Goal: Task Accomplishment & Management: Manage account settings

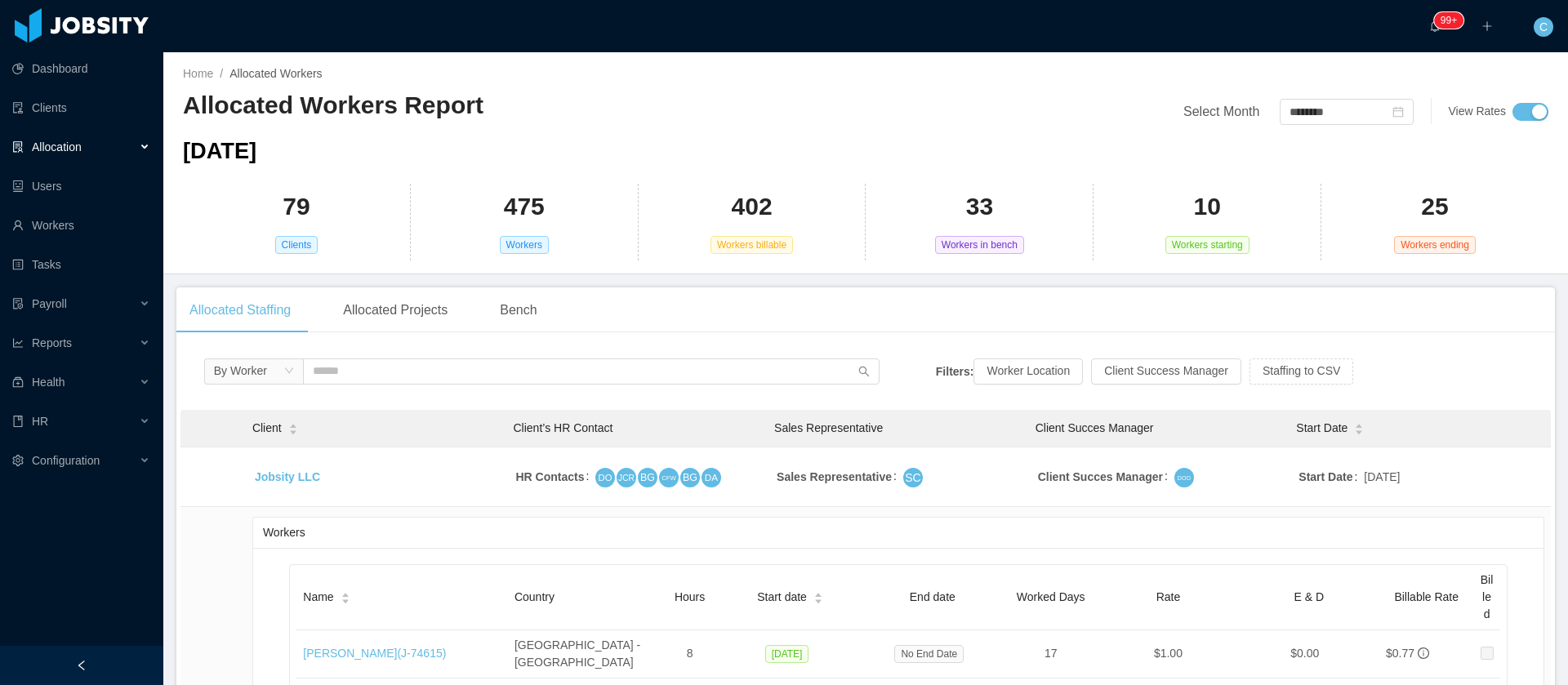
scroll to position [13635, 0]
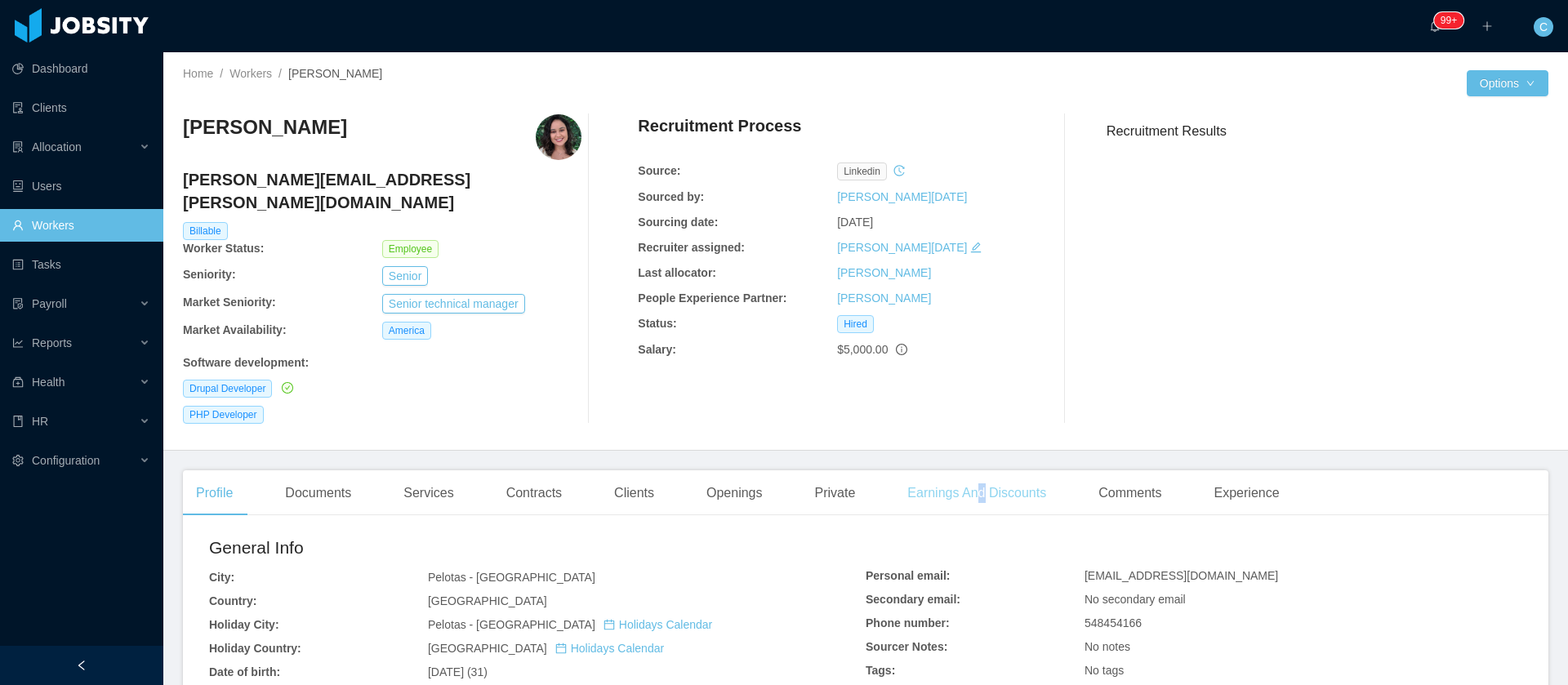
click at [973, 480] on div "Earnings And Discounts" at bounding box center [977, 493] width 165 height 45
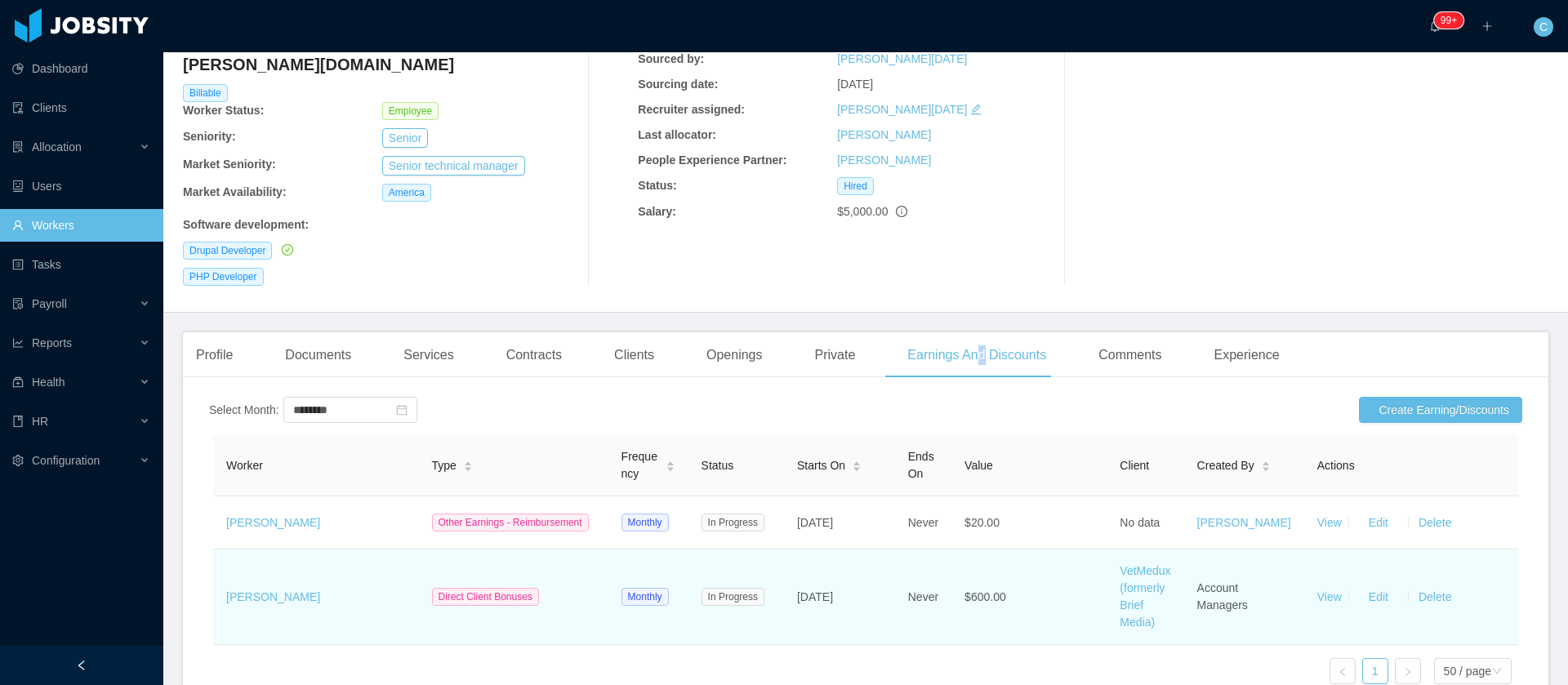
scroll to position [261, 0]
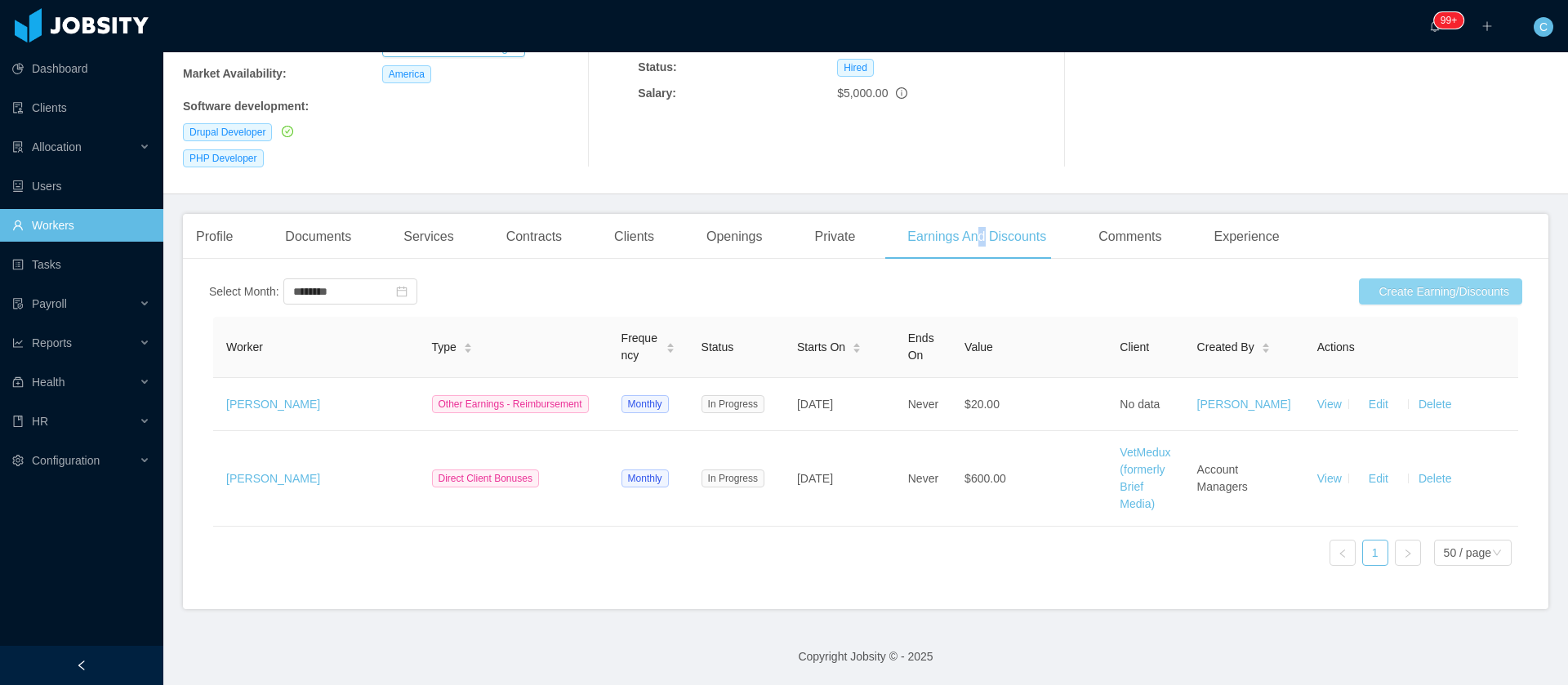
click at [1385, 278] on button "Create Earning/Discounts" at bounding box center [1440, 291] width 164 height 26
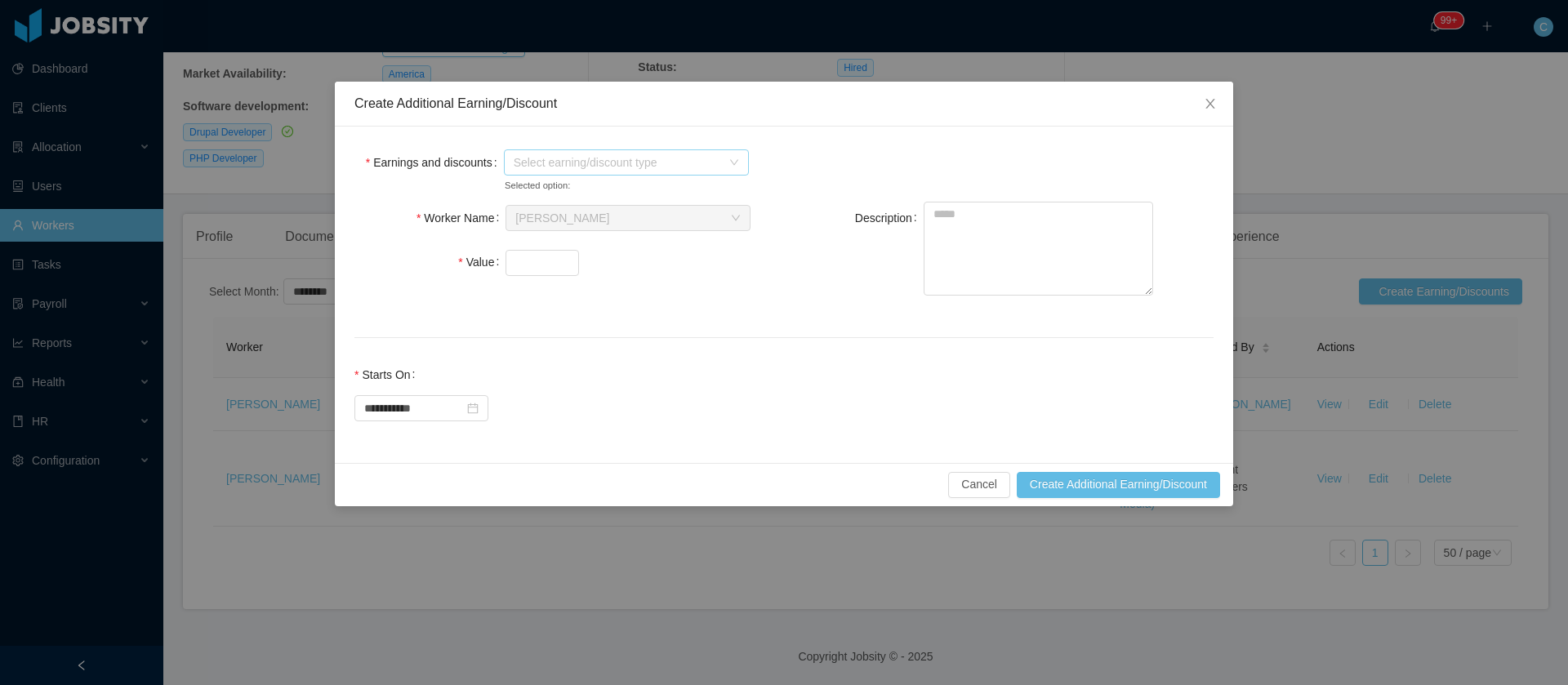
click at [528, 165] on span "Select earning/discount type" at bounding box center [617, 163] width 207 height 17
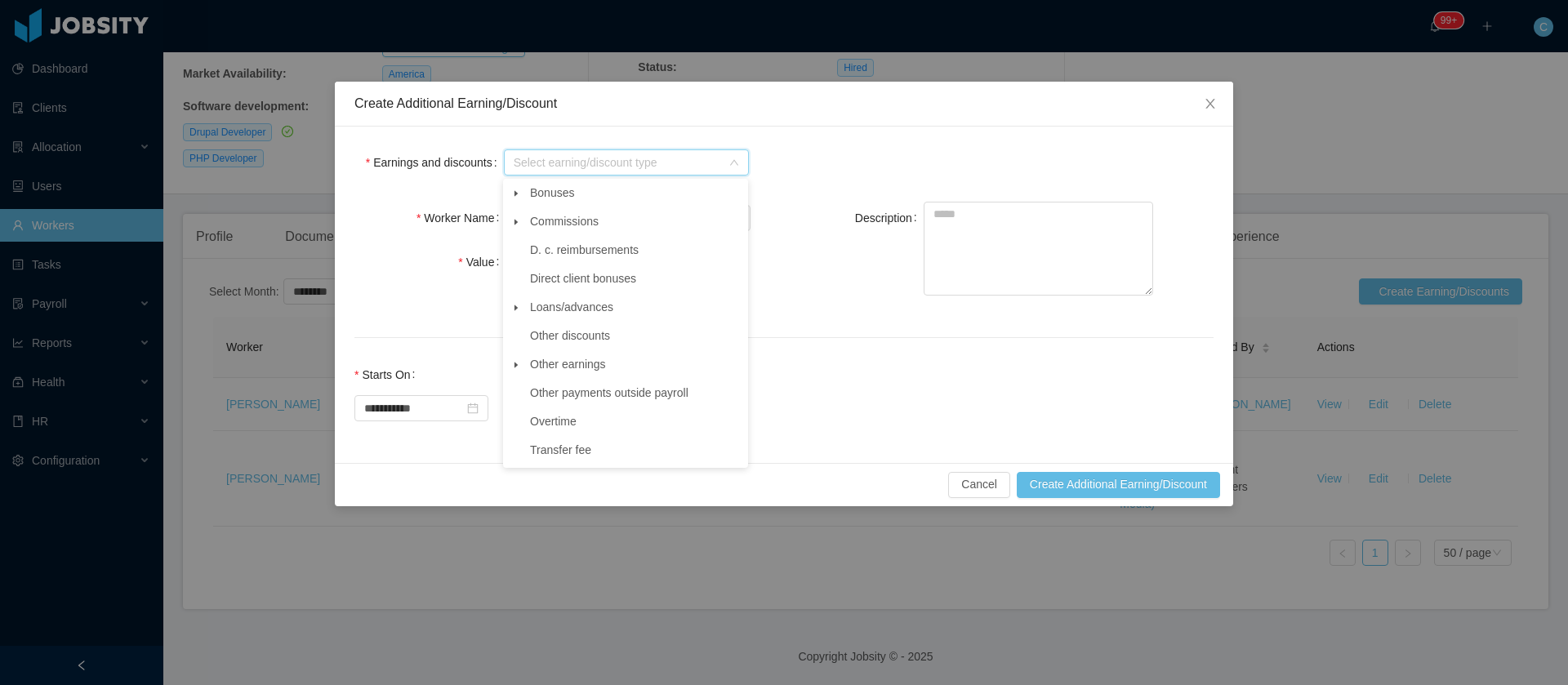
click at [523, 373] on span at bounding box center [515, 364] width 19 height 19
click at [573, 399] on span "Other" at bounding box center [559, 393] width 29 height 13
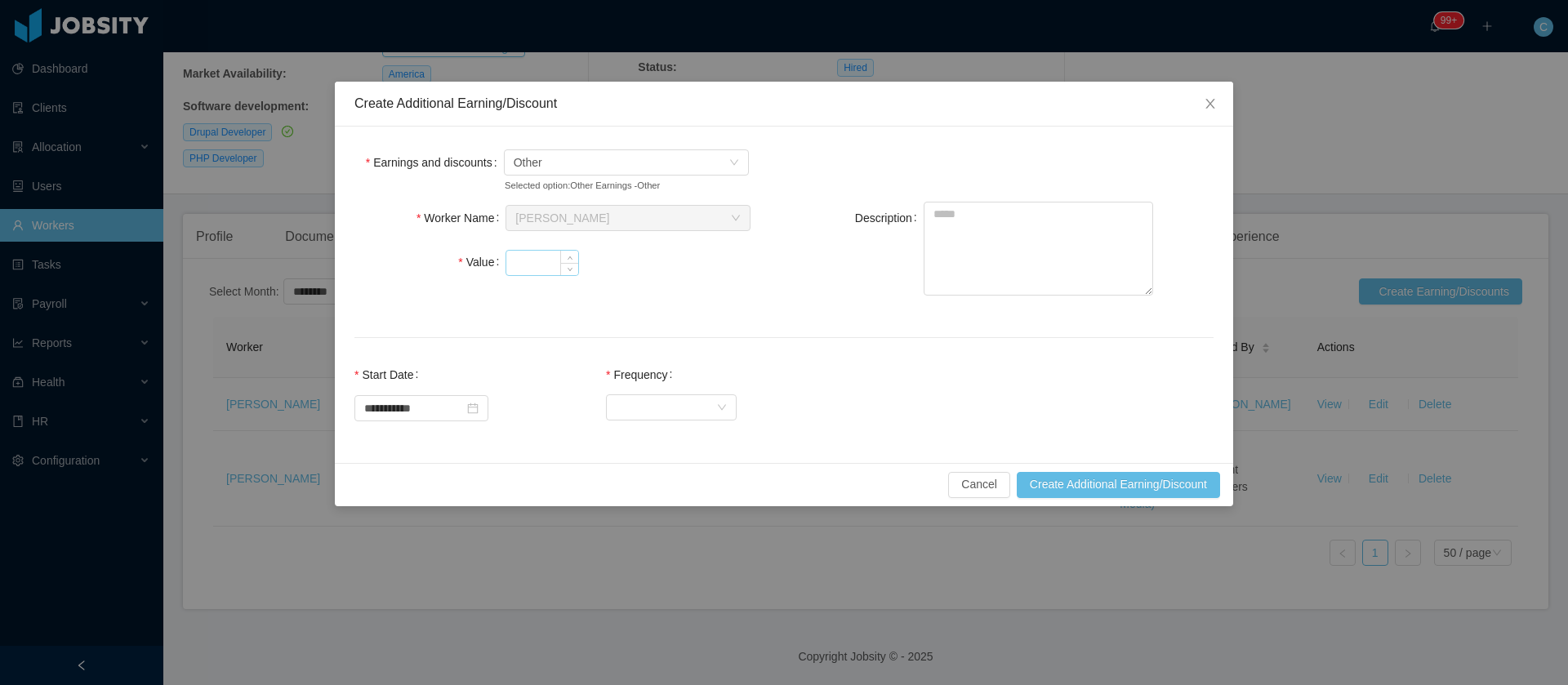
click at [540, 269] on input "Value" at bounding box center [542, 263] width 72 height 24
type input "**"
click at [681, 422] on div "Select Frequency" at bounding box center [671, 407] width 130 height 32
click at [678, 417] on div "Select Frequency" at bounding box center [666, 407] width 101 height 24
click at [675, 439] on li "One Time" at bounding box center [686, 439] width 130 height 26
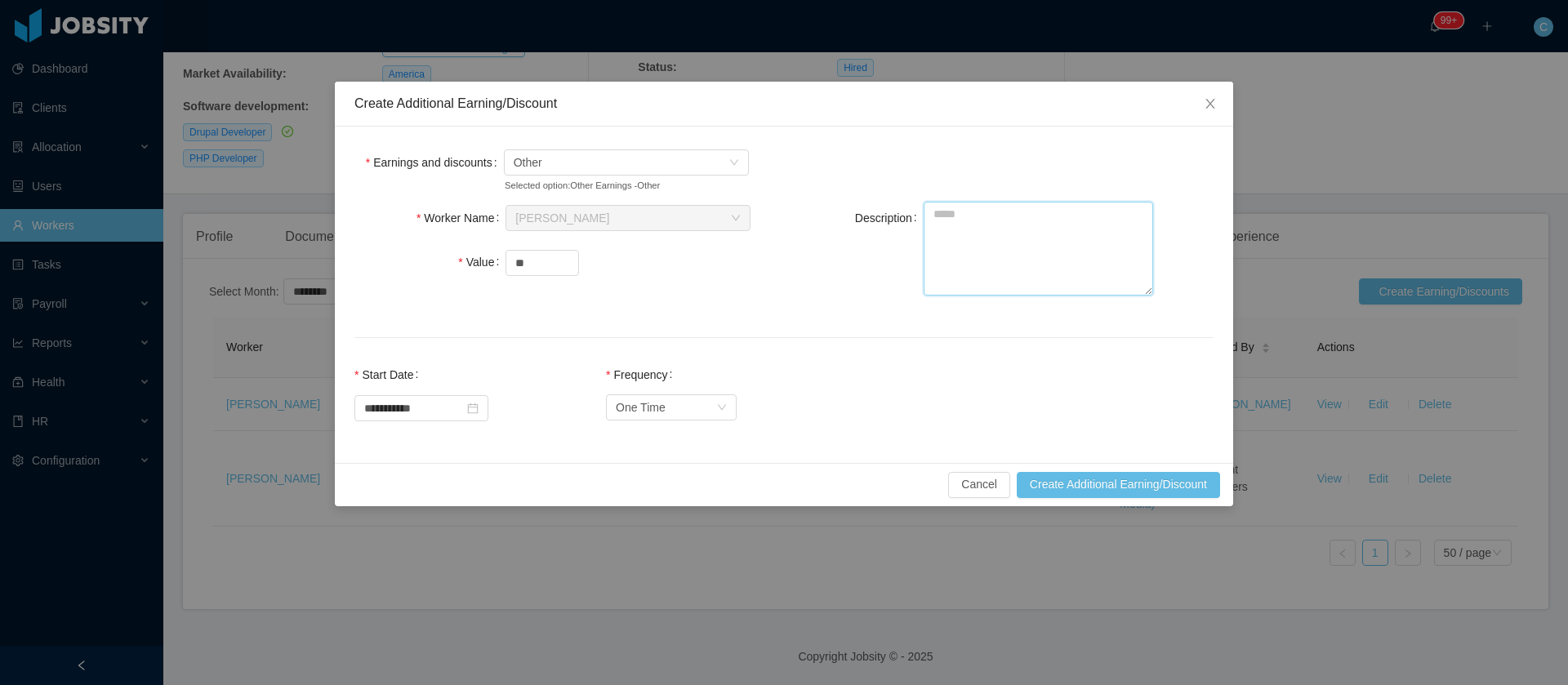
click at [1076, 228] on textarea "Description" at bounding box center [1039, 249] width 229 height 94
click at [1036, 214] on textarea "Description" at bounding box center [1039, 249] width 229 height 94
paste textarea "**********"
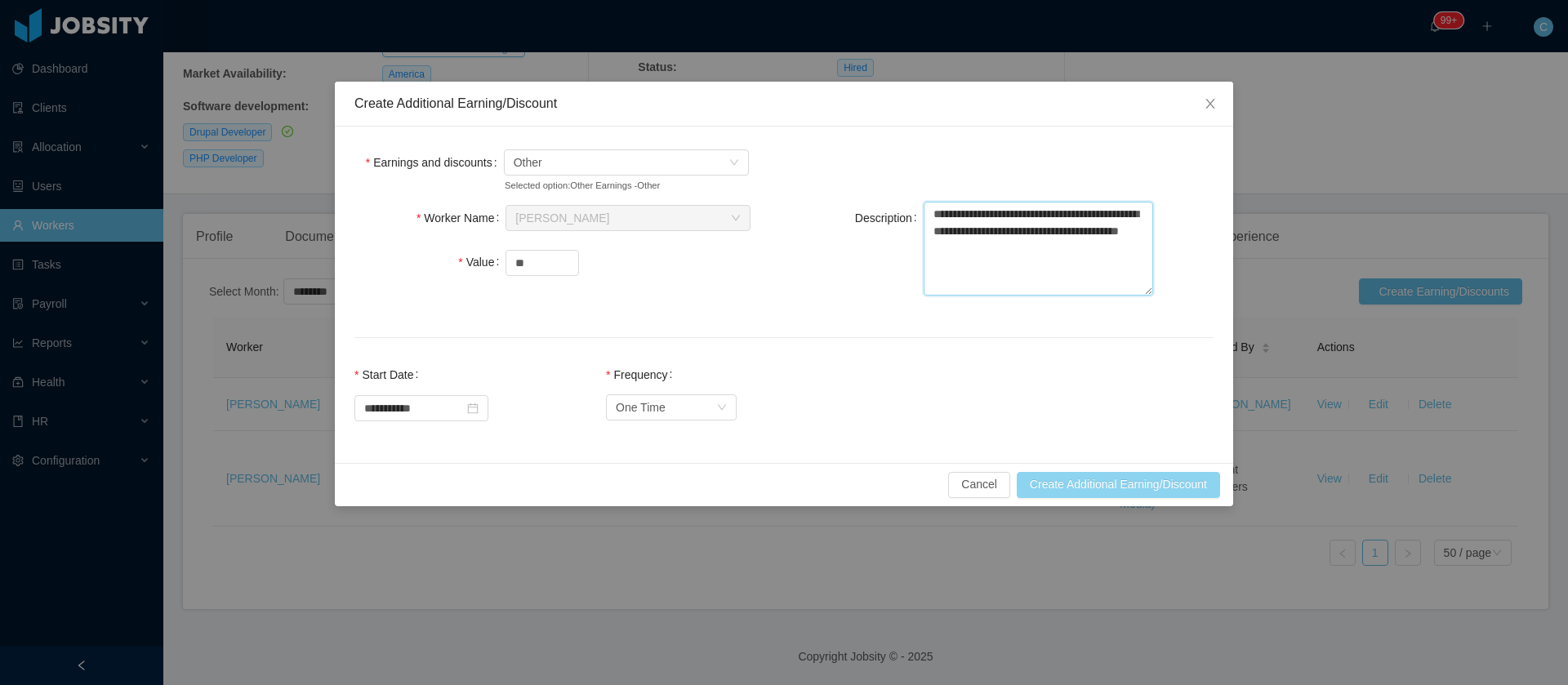
type textarea "**********"
click at [1087, 483] on button "Create Additional Earning/Discount" at bounding box center [1118, 484] width 204 height 26
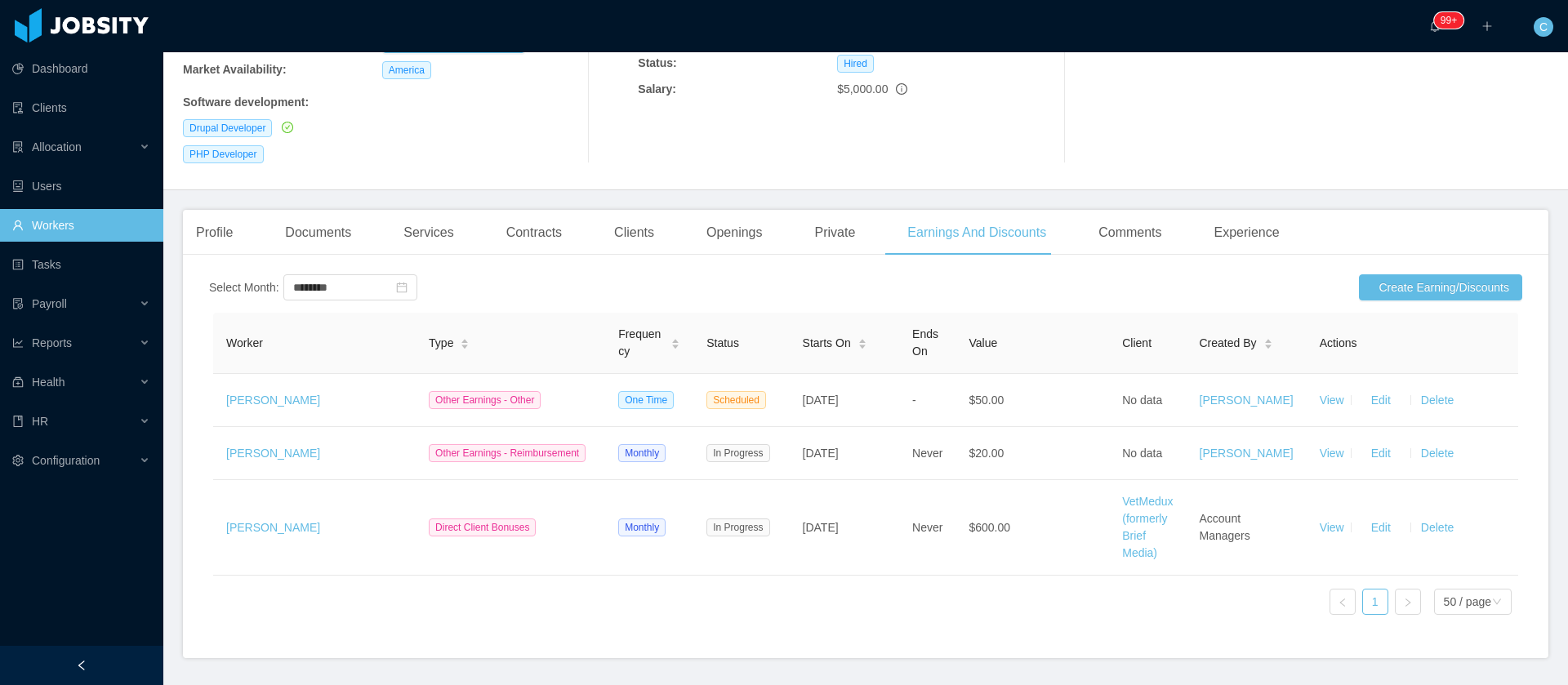
click at [332, 145] on div "PHP Developer" at bounding box center [382, 153] width 399 height 18
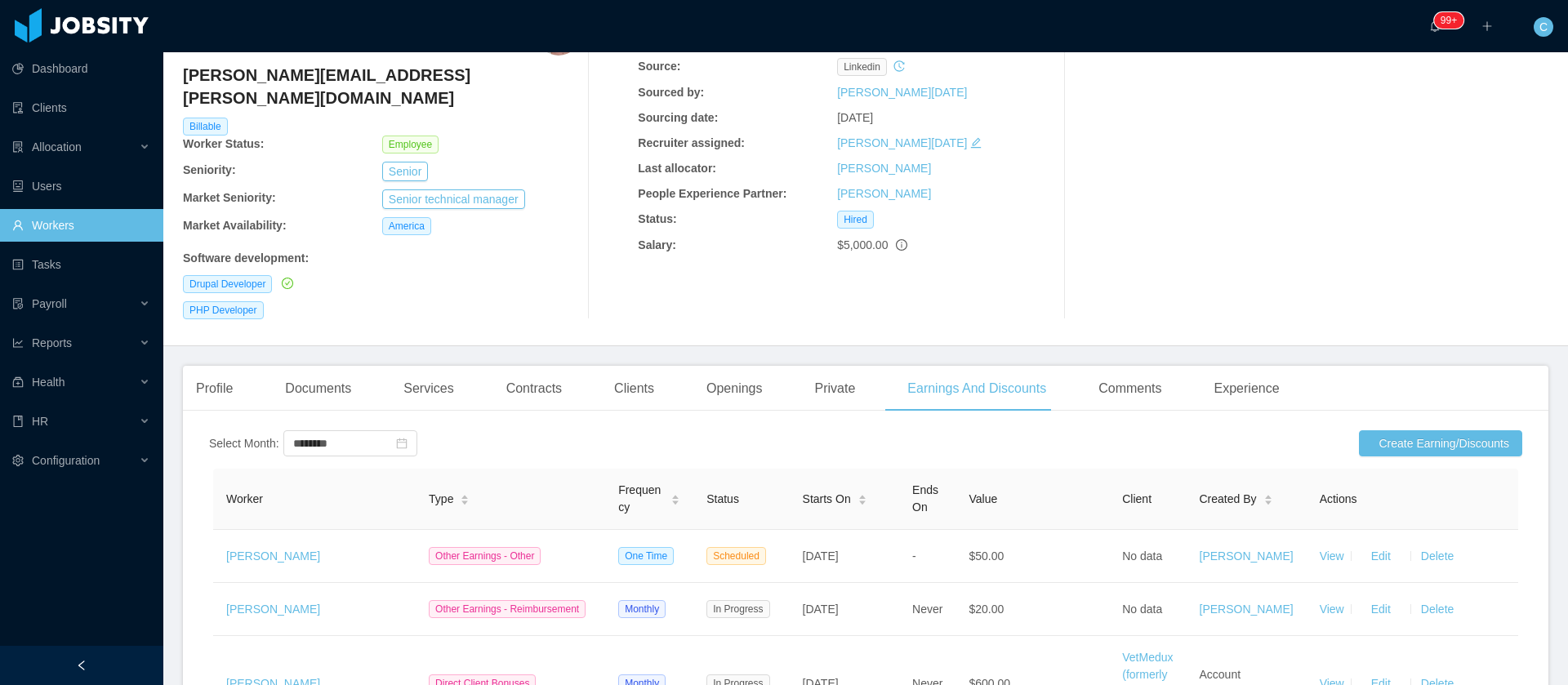
scroll to position [16, 0]
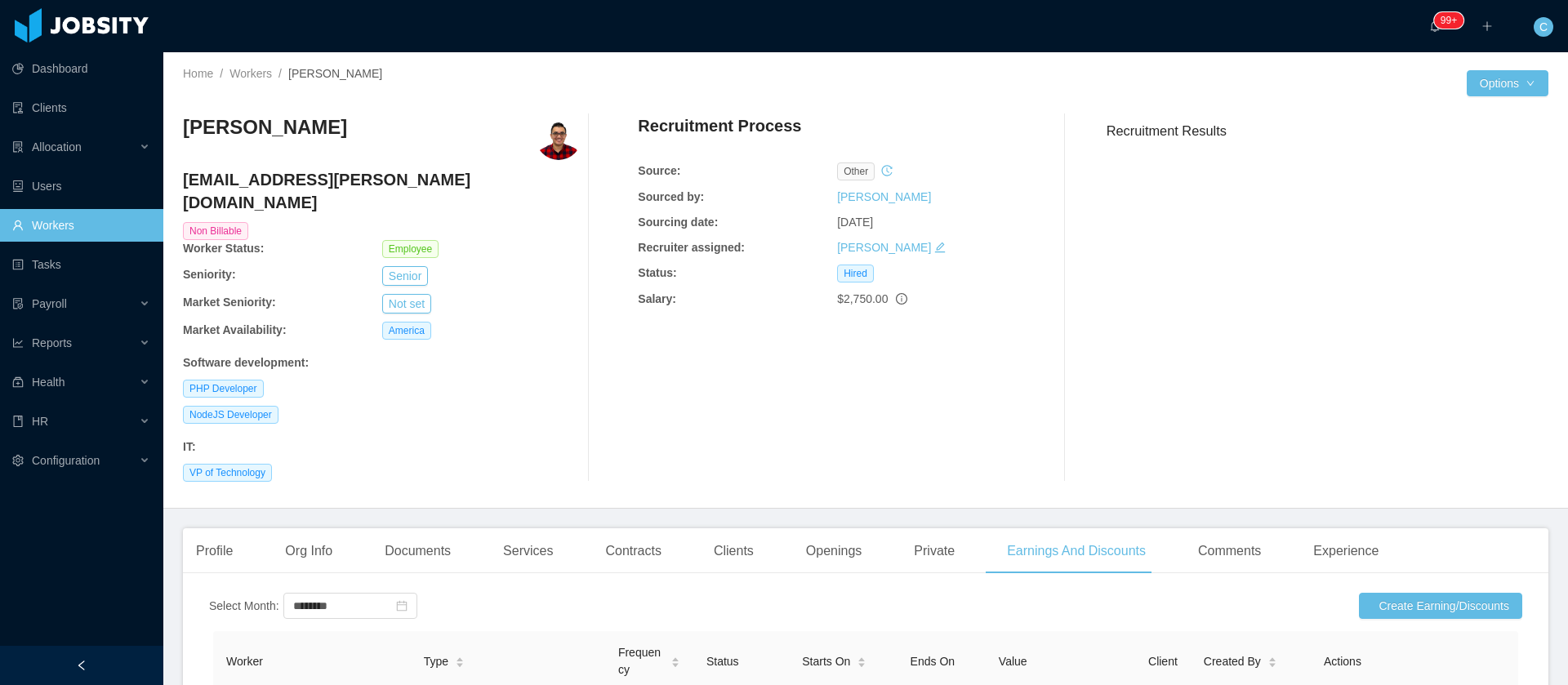
scroll to position [223, 0]
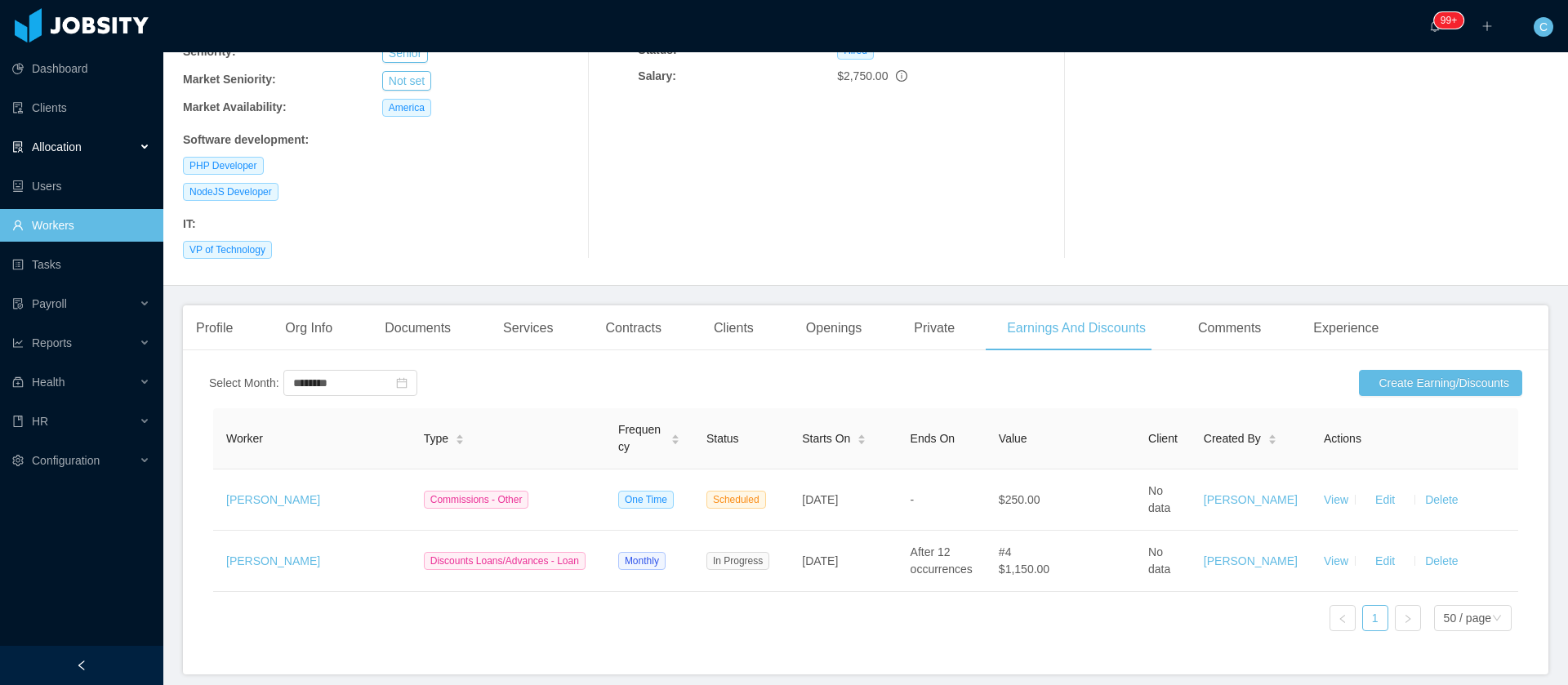
click at [91, 142] on div "Allocation" at bounding box center [81, 146] width 164 height 32
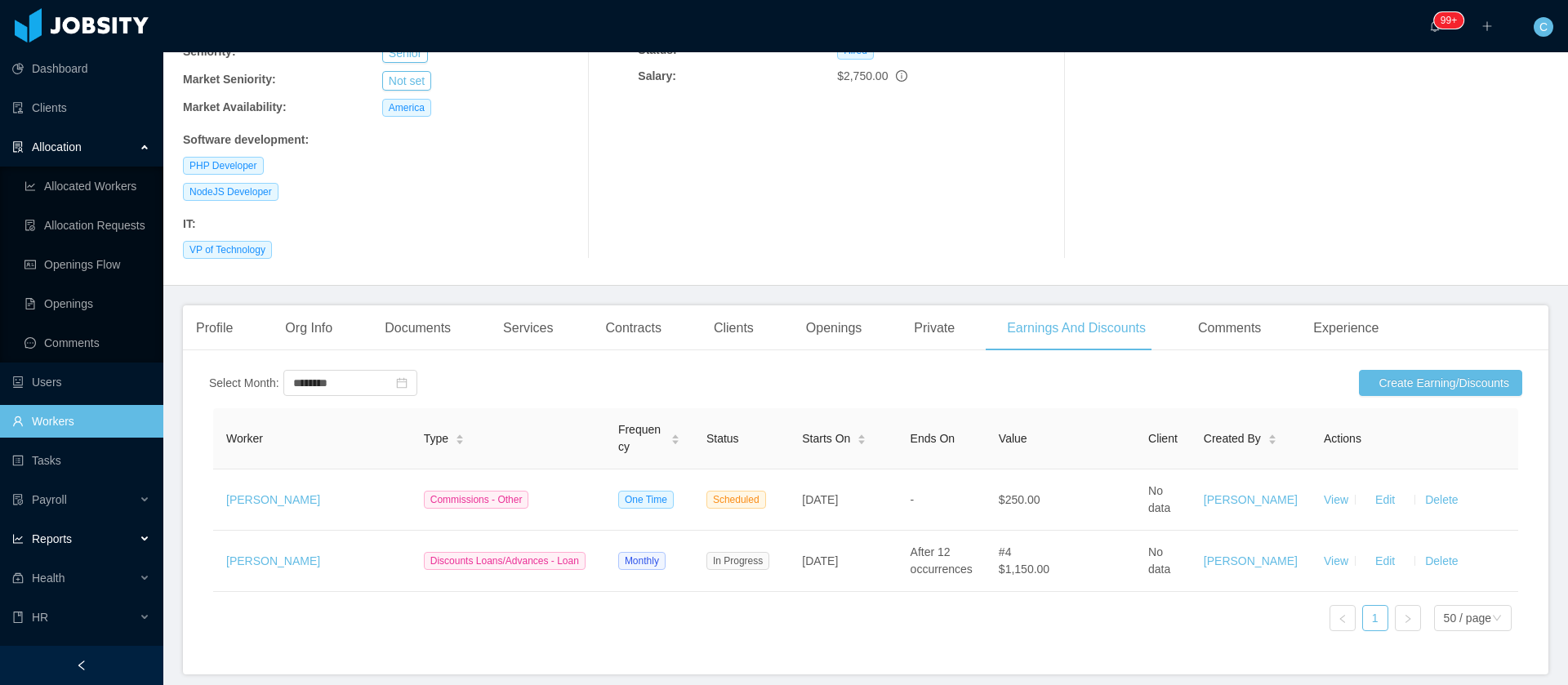
click at [65, 533] on span "Reports" at bounding box center [51, 539] width 40 height 13
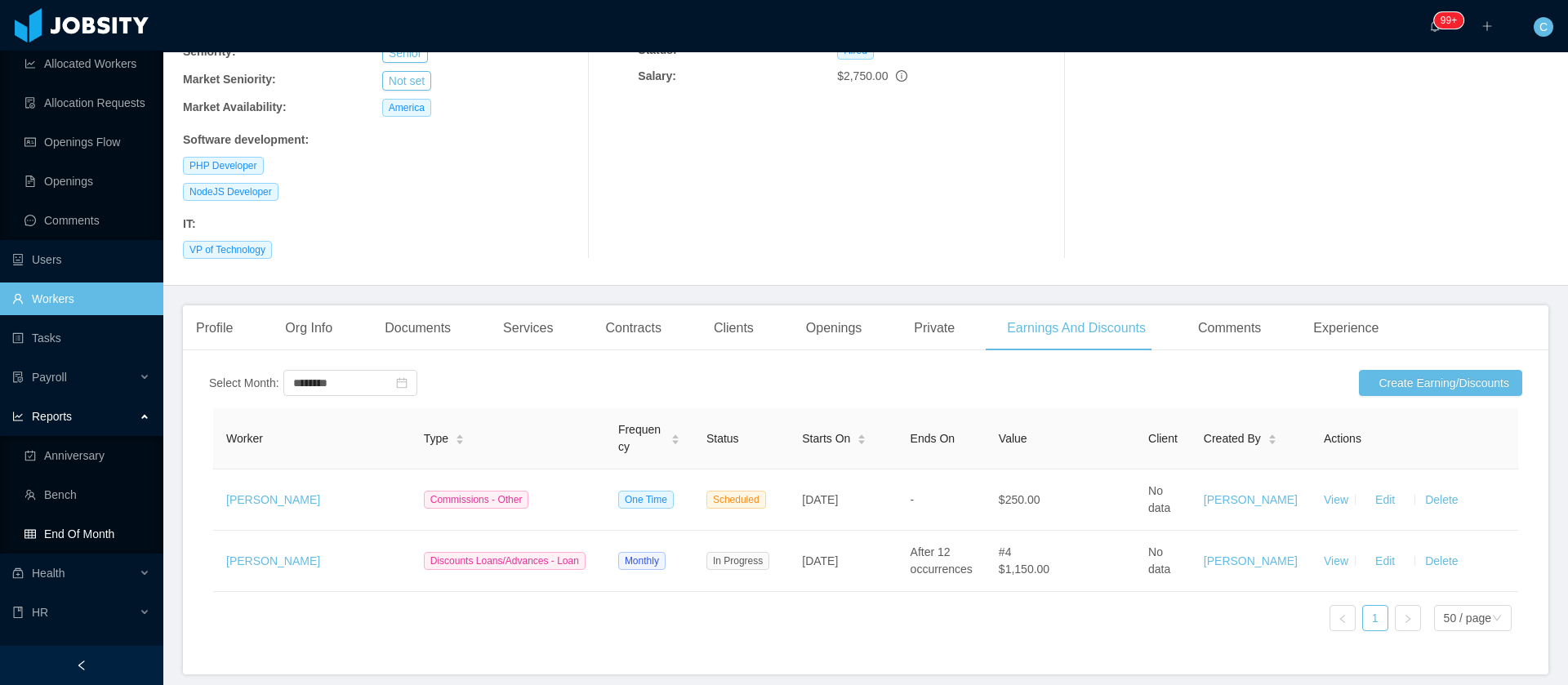
click at [43, 524] on link "End Of Month" at bounding box center [87, 533] width 126 height 32
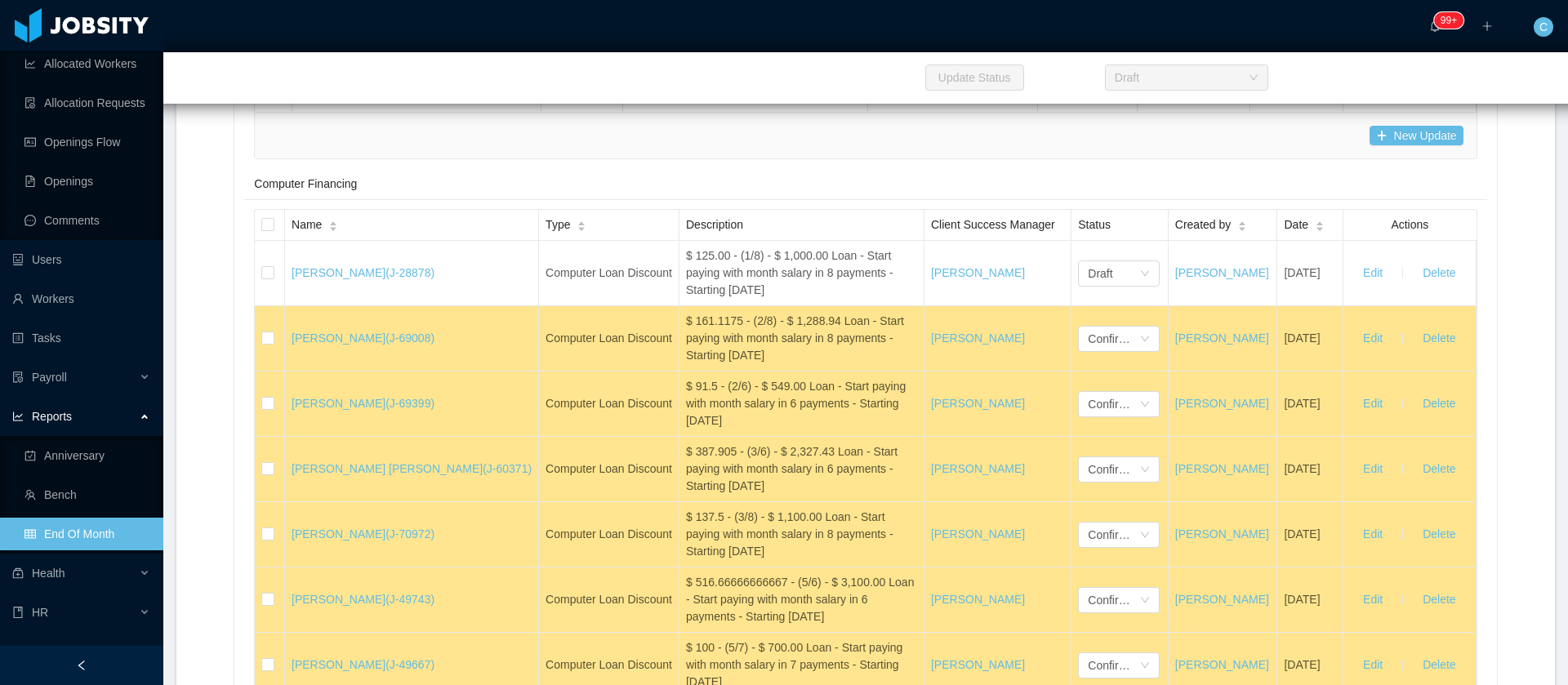
scroll to position [26861, 0]
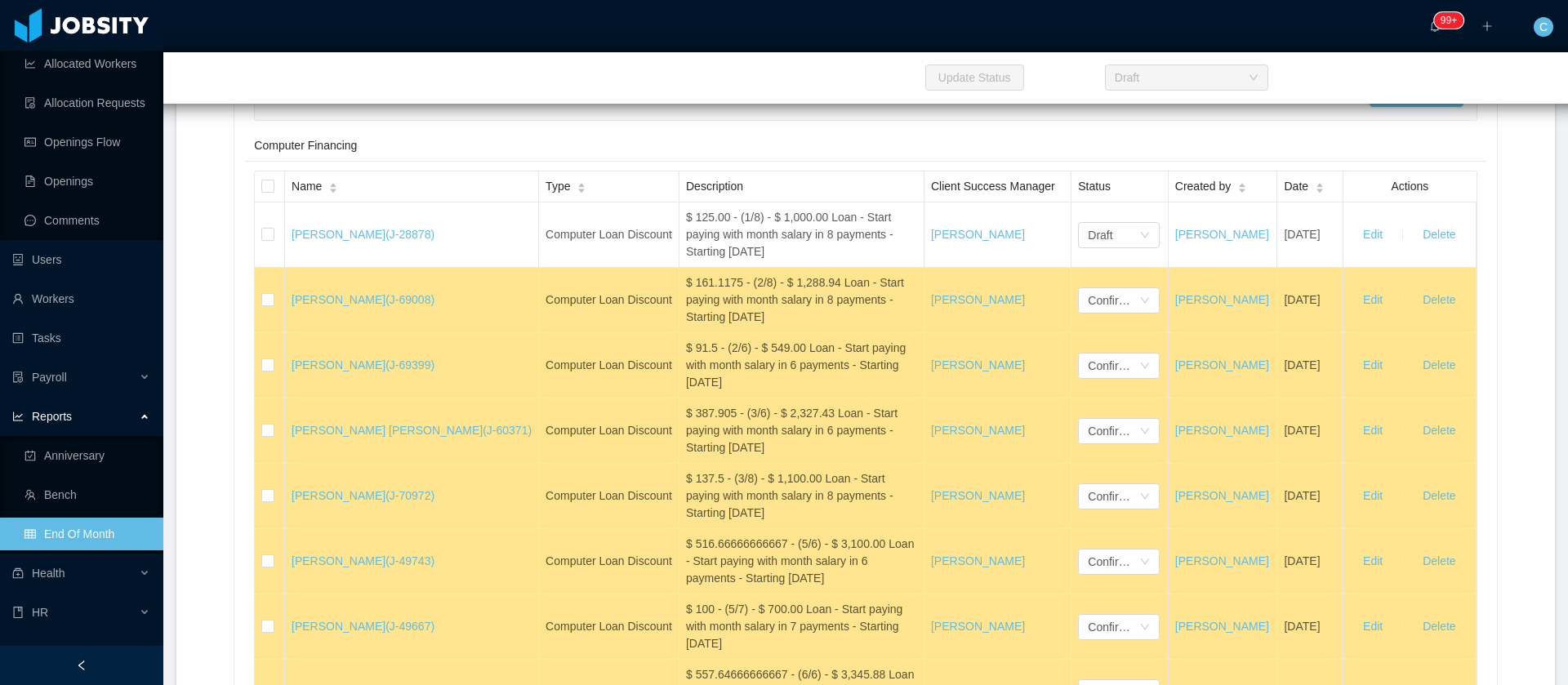
click at [1055, 62] on div "Draft" at bounding box center [1067, 50] width 24 height 24
click at [1029, 421] on li "Confirmed" at bounding box center [1042, 421] width 81 height 26
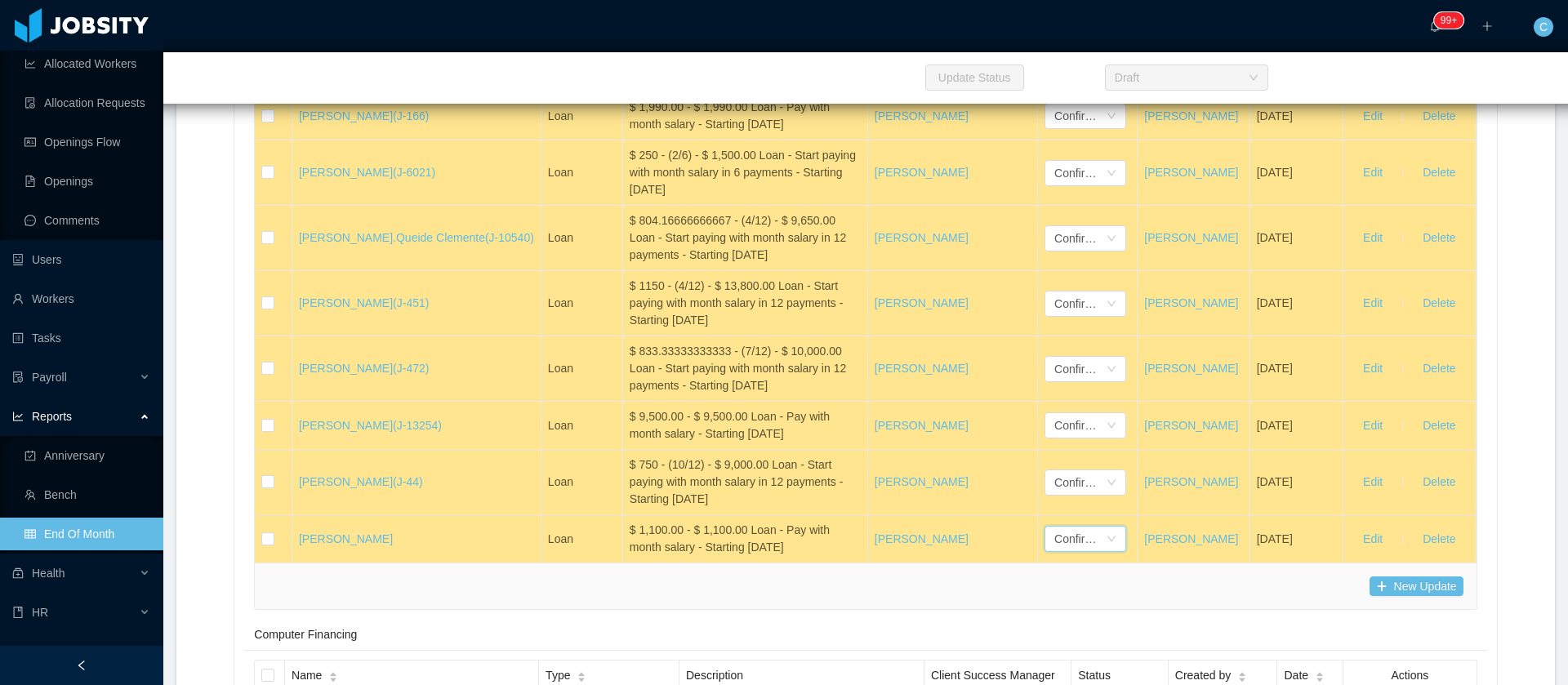
scroll to position [26004, 0]
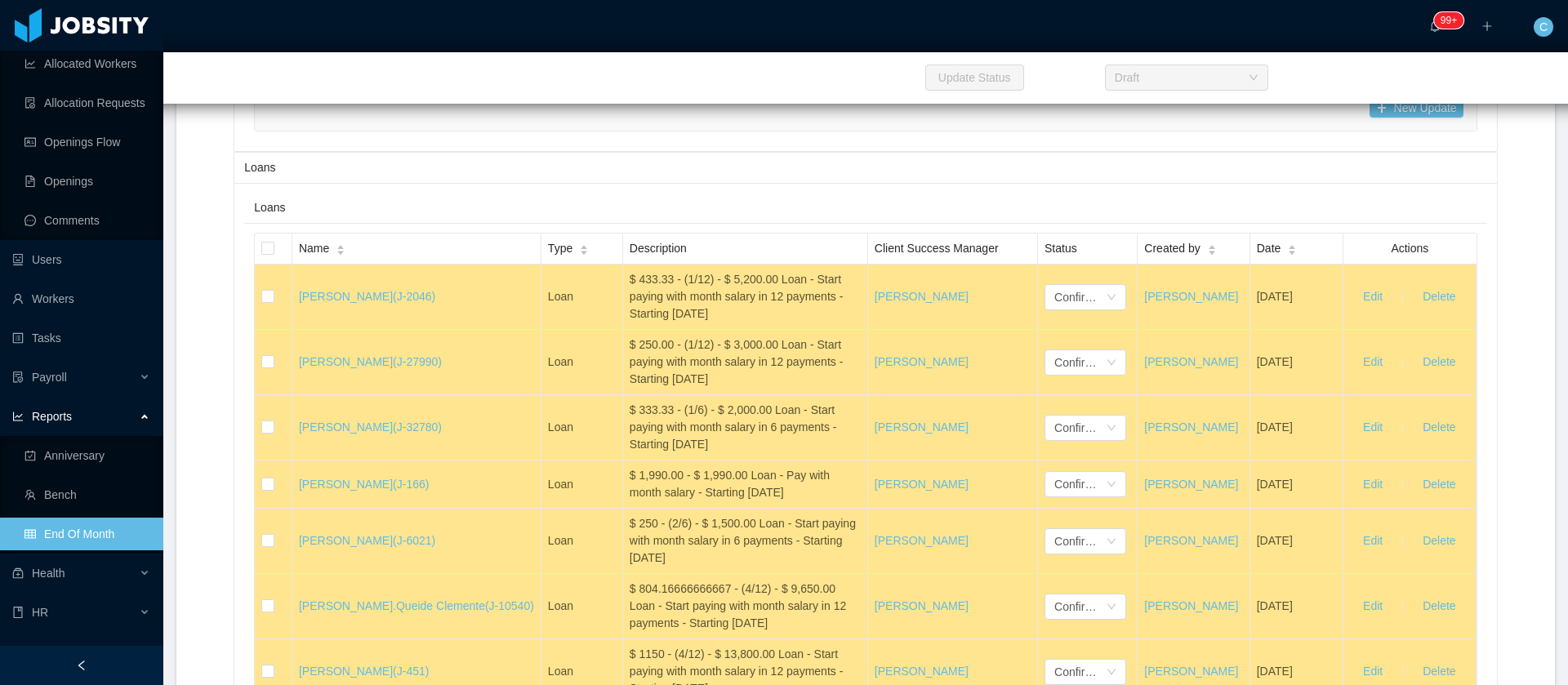
click at [1111, 57] on icon "icon: down" at bounding box center [1116, 52] width 10 height 10
click at [1060, 391] on li "Confirmed" at bounding box center [1055, 386] width 81 height 26
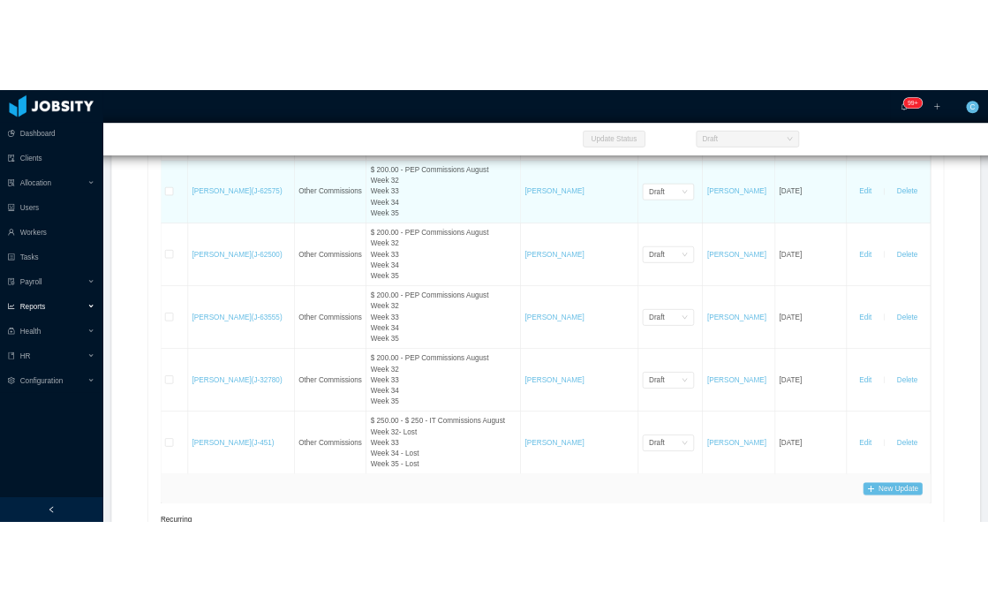
scroll to position [18329, 0]
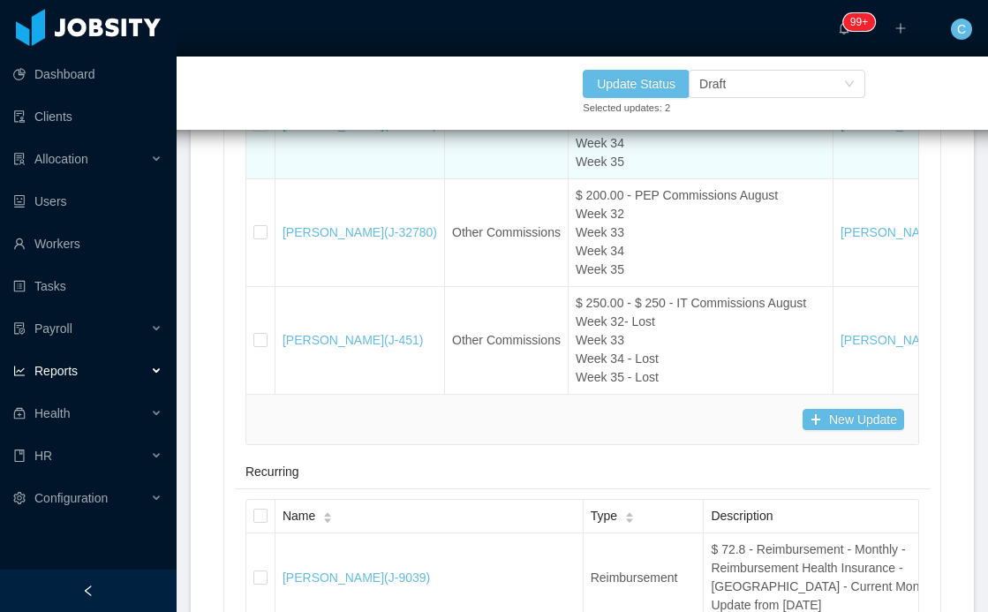
scroll to position [18594, 0]
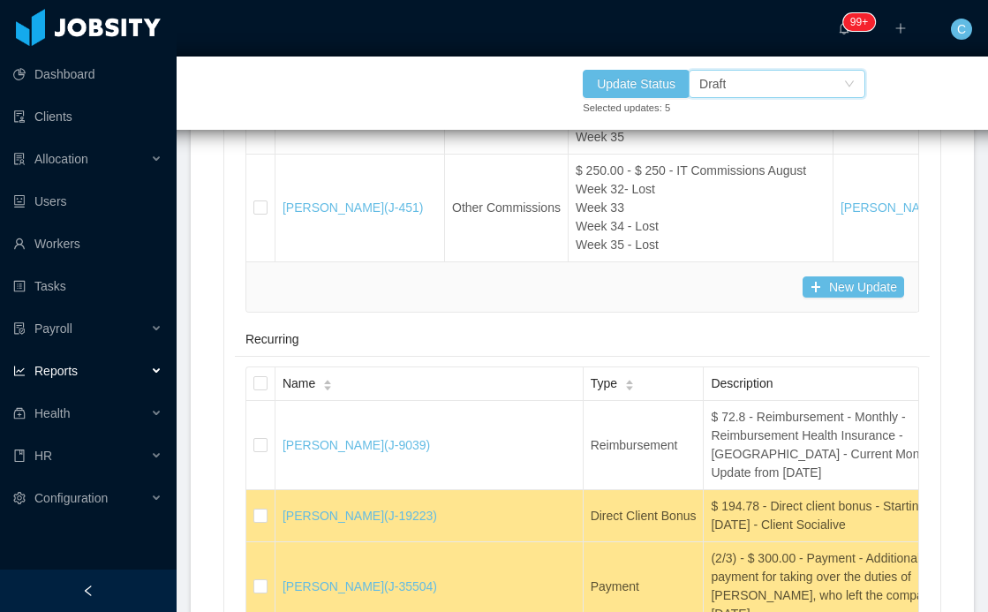
click at [720, 83] on div "Draft" at bounding box center [712, 84] width 26 height 26
click at [721, 150] on li "Confirmed" at bounding box center [777, 147] width 177 height 28
click at [636, 85] on button "Update Status" at bounding box center [636, 84] width 107 height 28
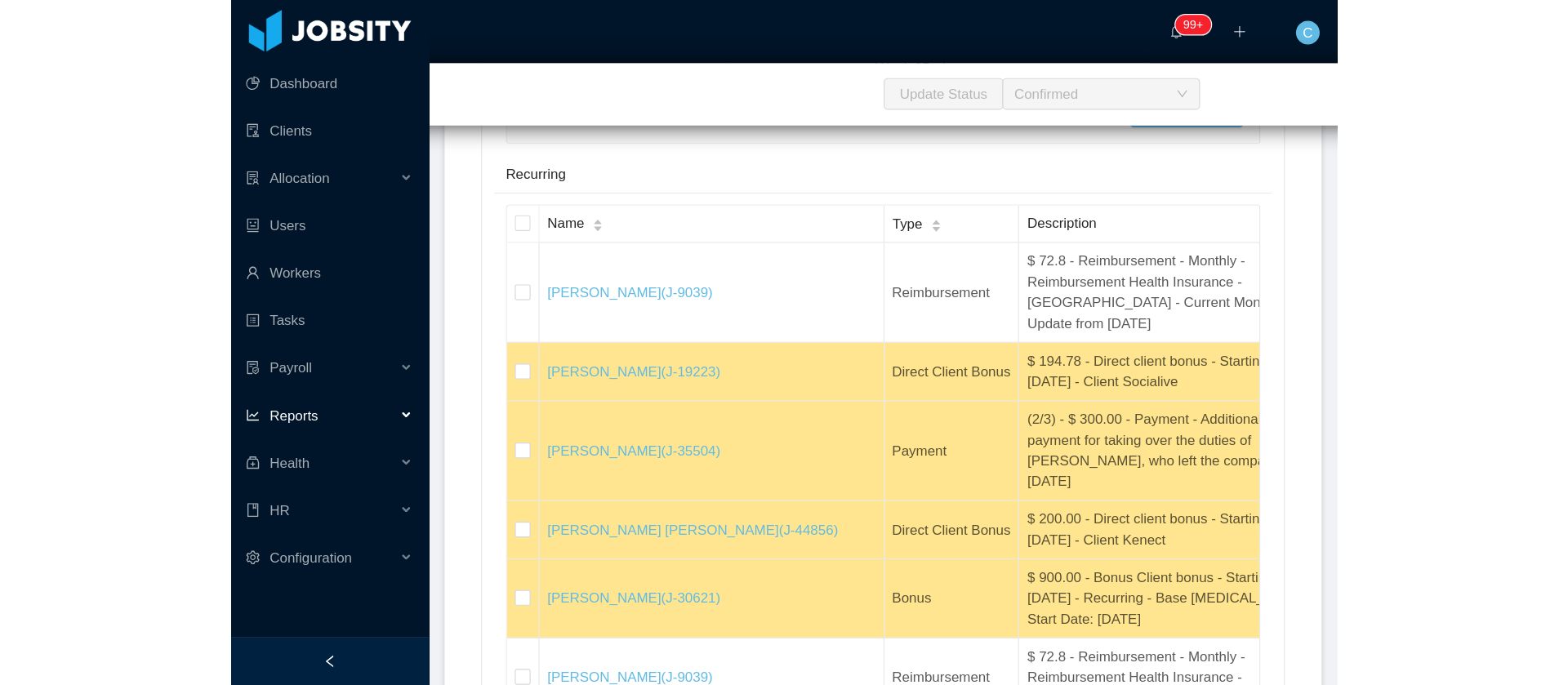
scroll to position [17434, 0]
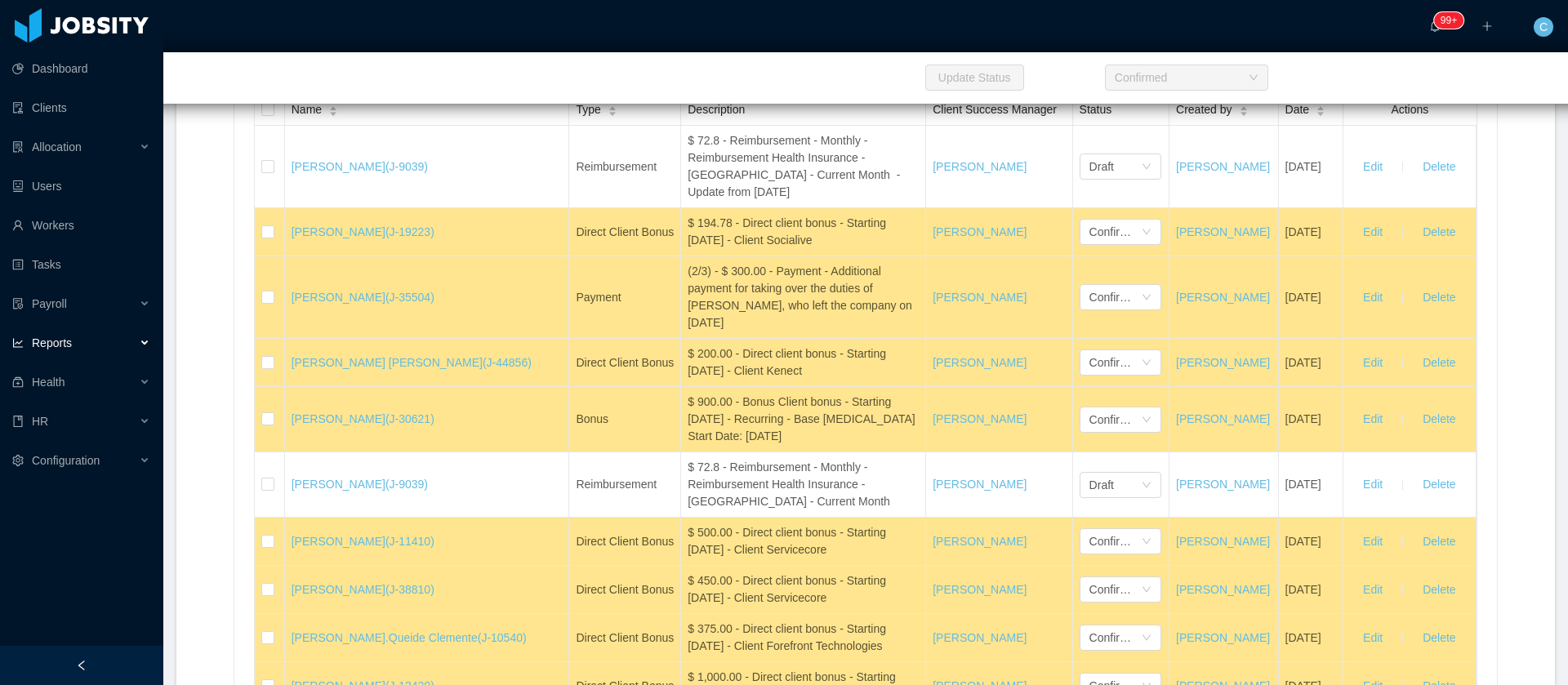
click at [1052, 293] on li "Confirmed" at bounding box center [1046, 287] width 81 height 26
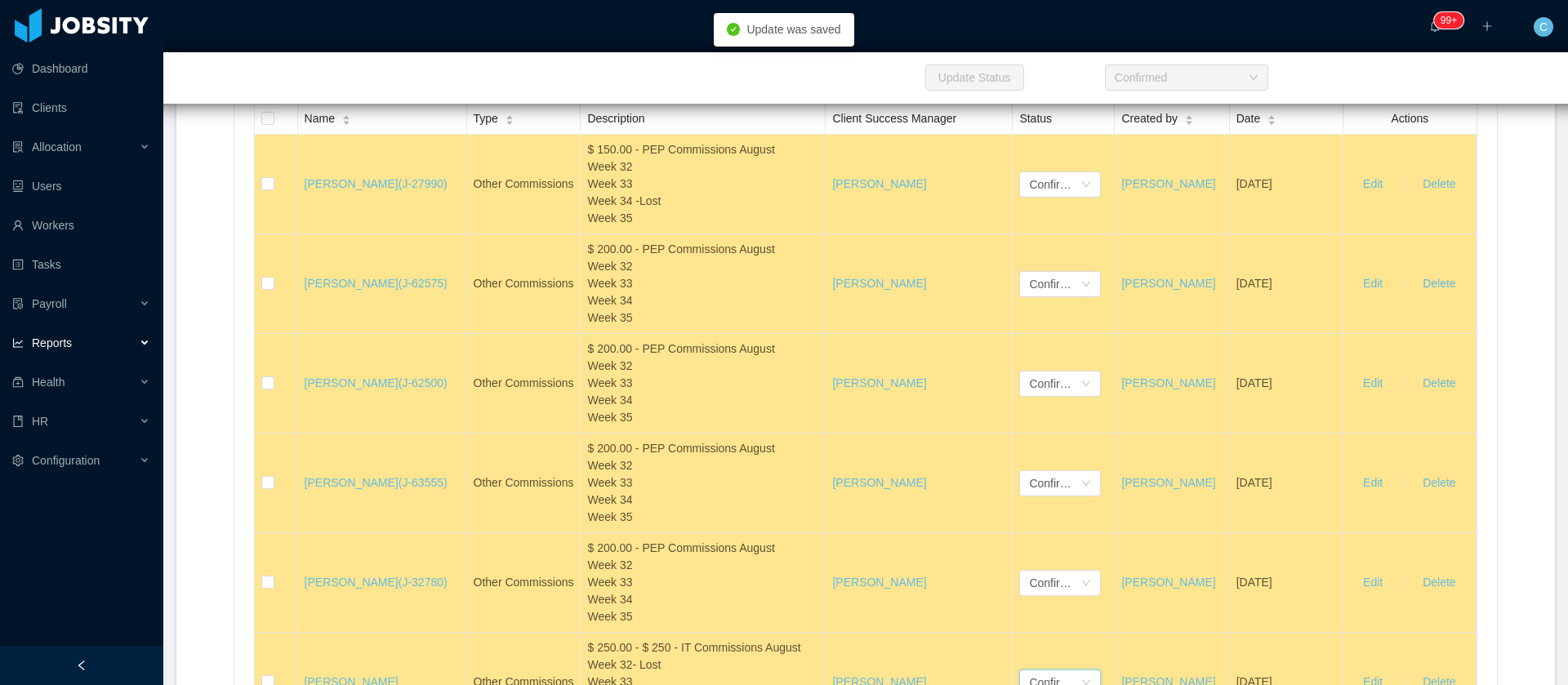
scroll to position [17189, 0]
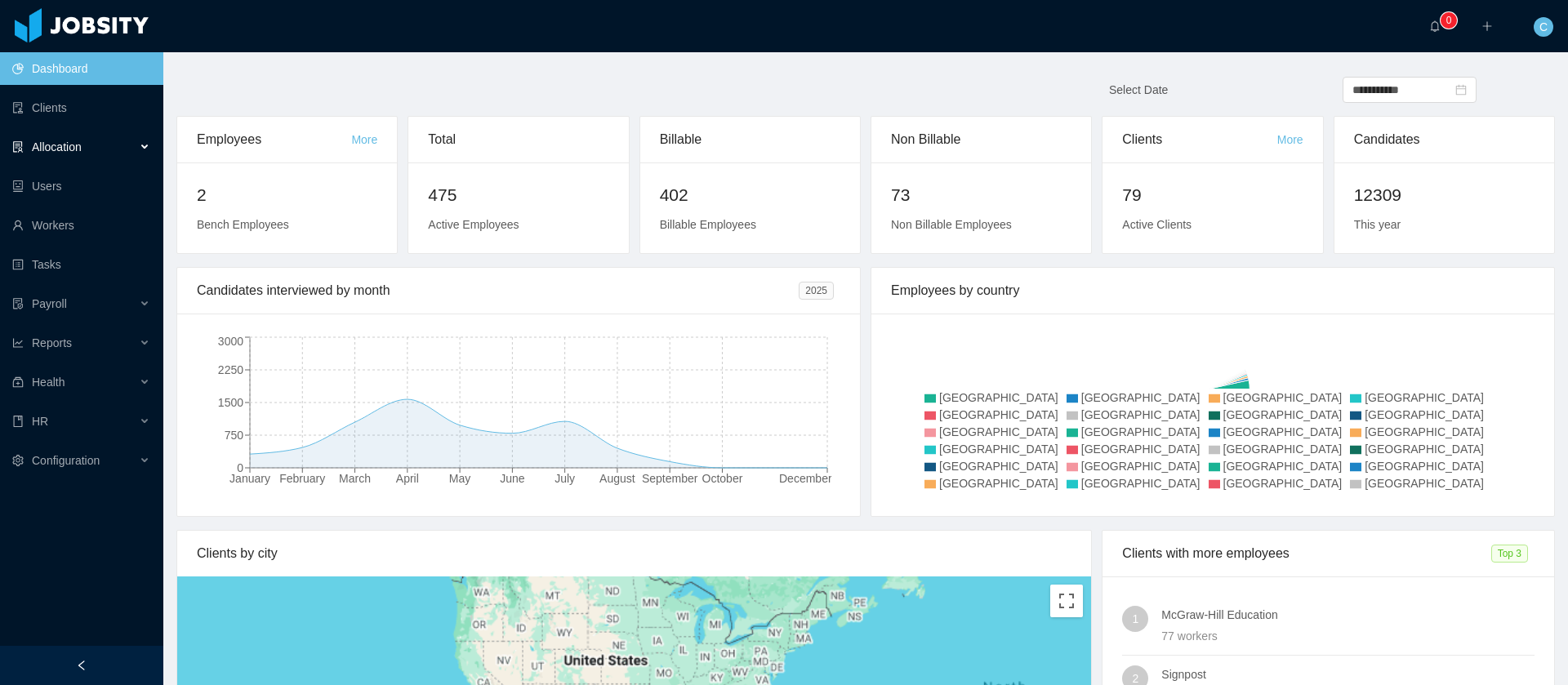
click at [83, 149] on div "Allocation" at bounding box center [81, 146] width 164 height 32
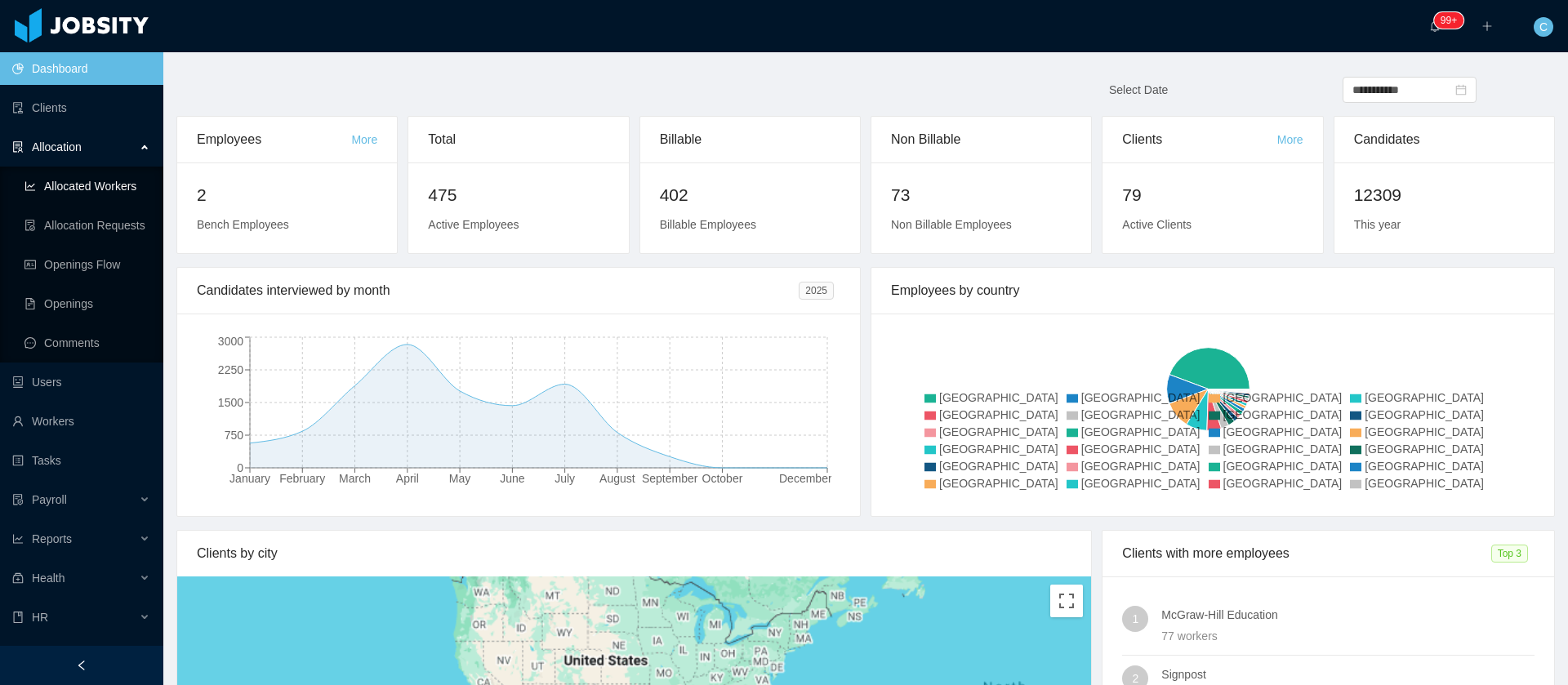
click at [104, 189] on link "Allocated Workers" at bounding box center [87, 186] width 126 height 32
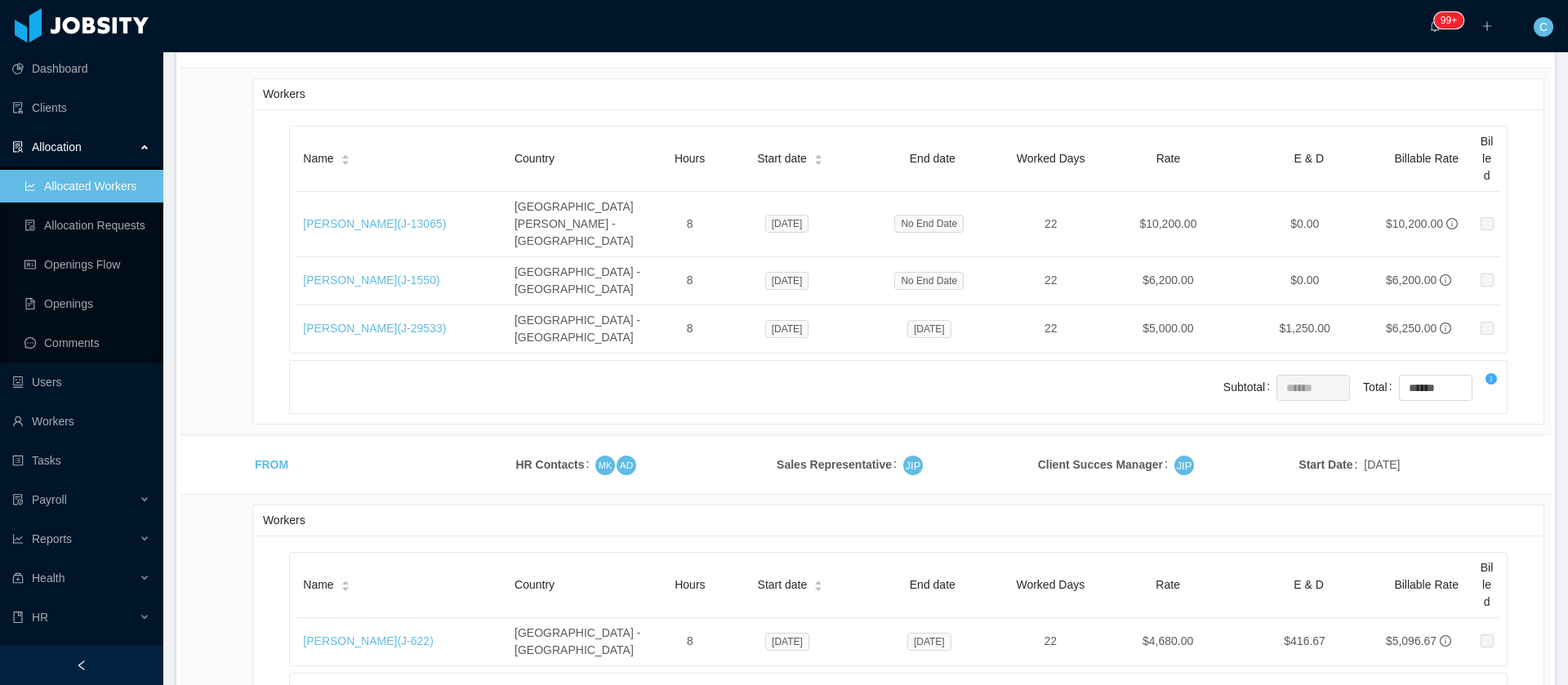
scroll to position [5144, 0]
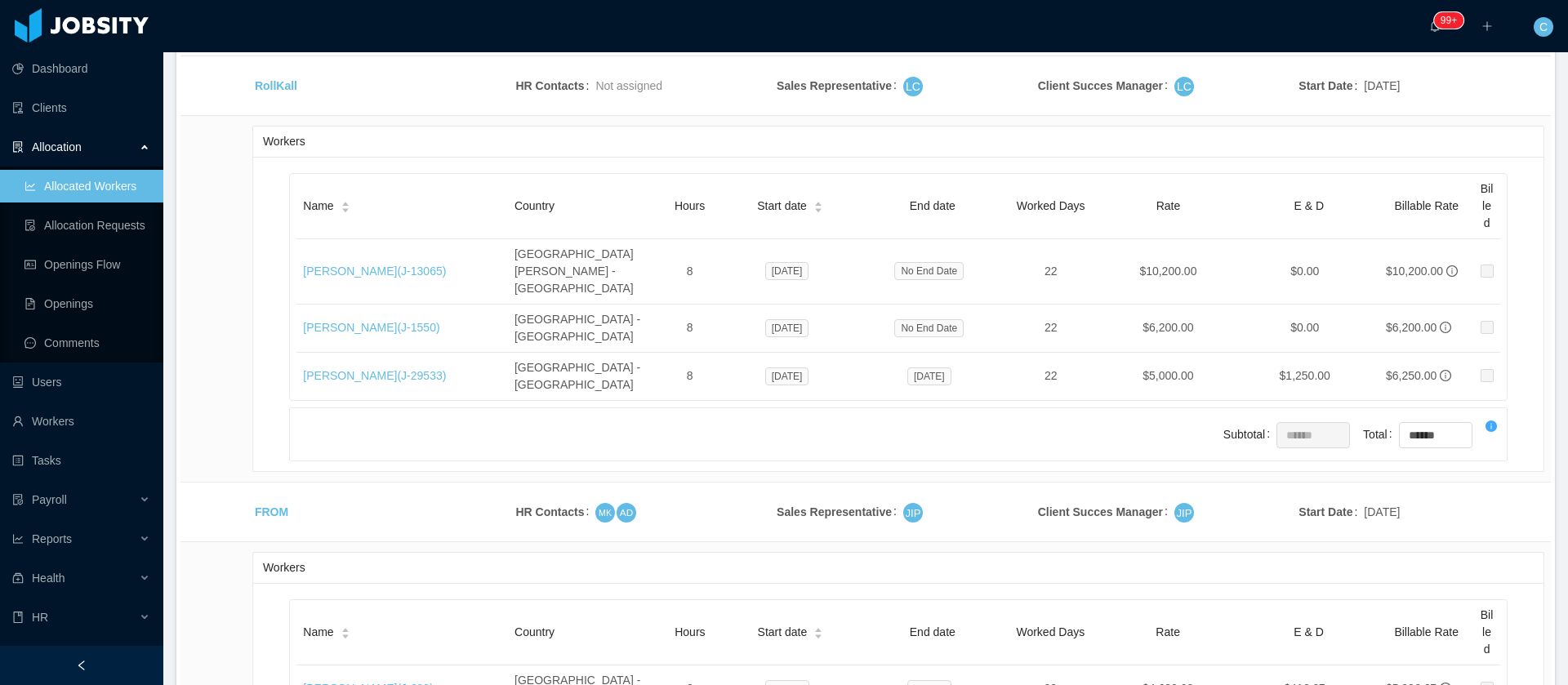
drag, startPoint x: 1438, startPoint y: 488, endPoint x: 305, endPoint y: 320, distance: 1145.4
copy table "Country Hours Start date End date Worked Days Rate E & D Billable Rate Billed T…"
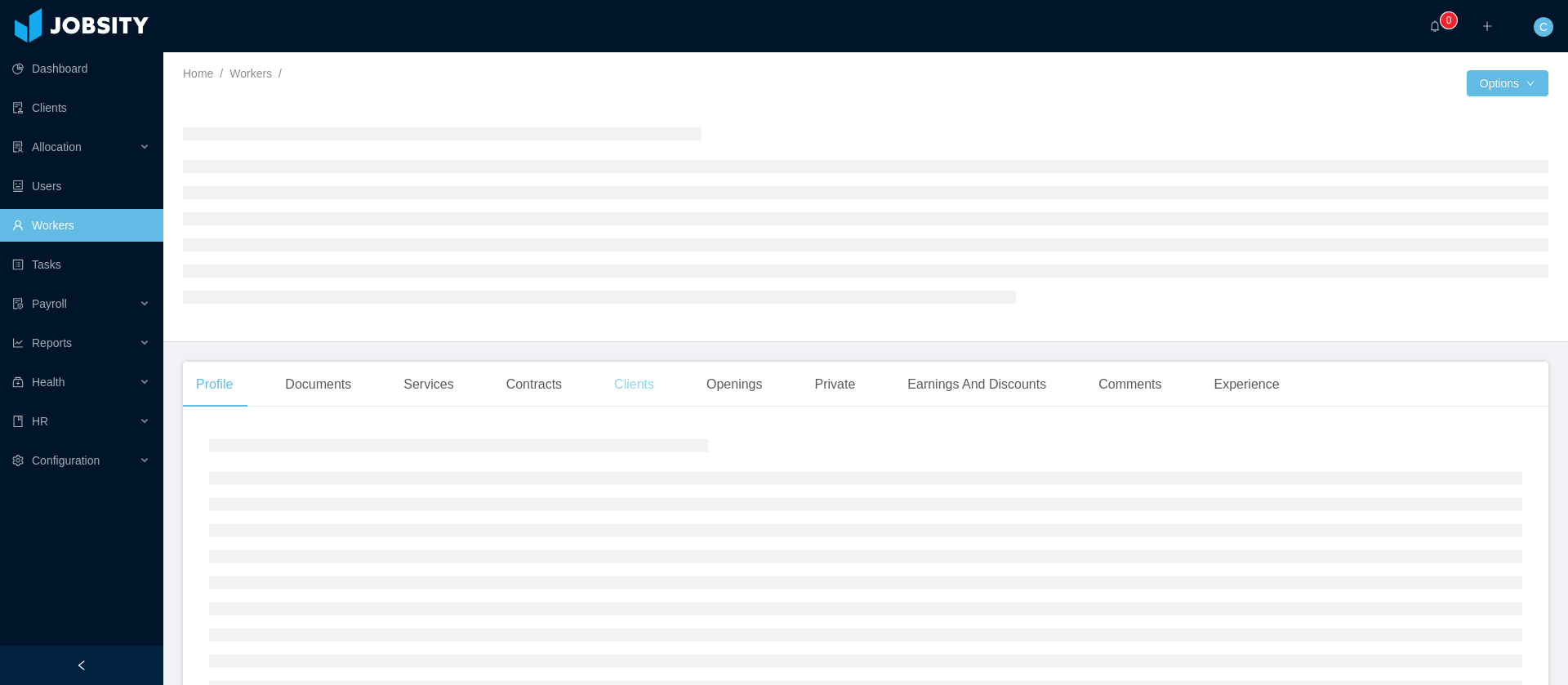
click at [630, 385] on div "Clients" at bounding box center [635, 384] width 67 height 45
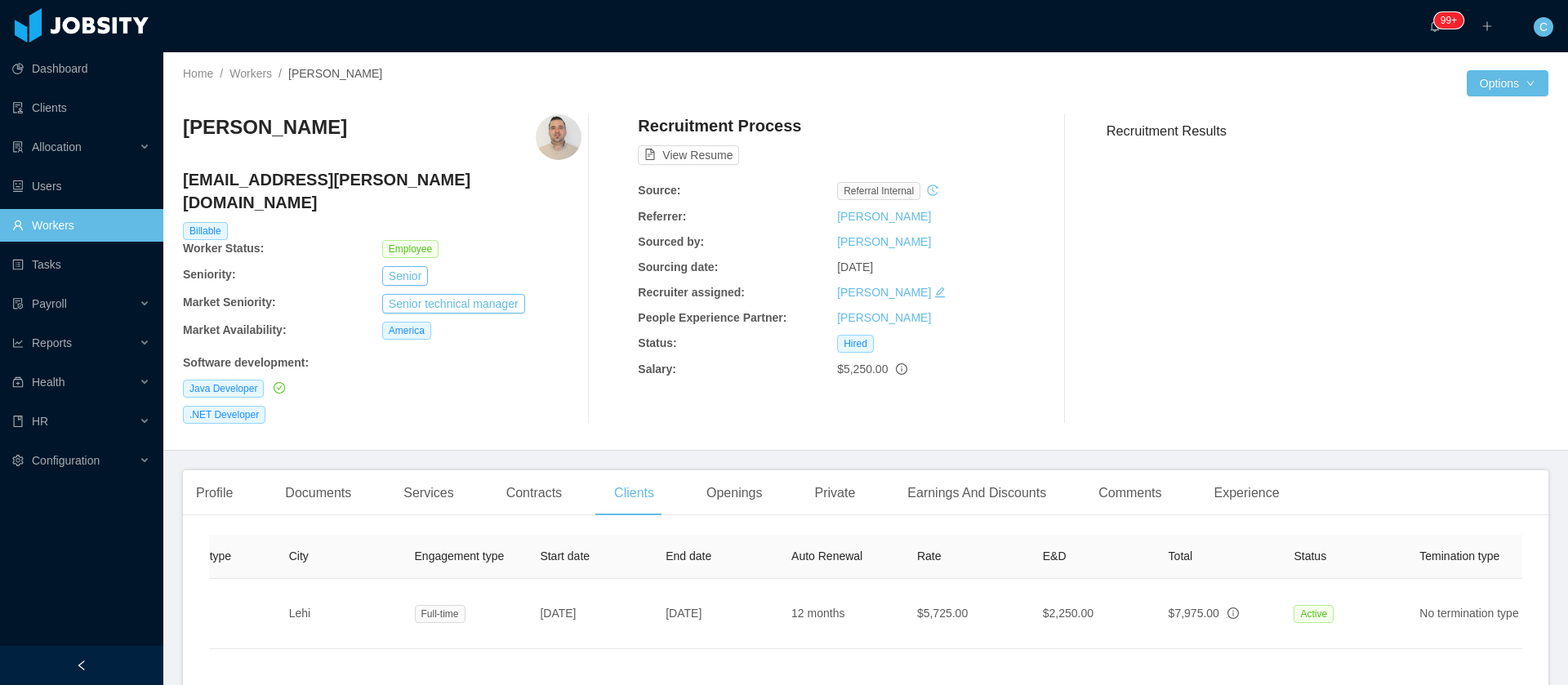
scroll to position [0, 339]
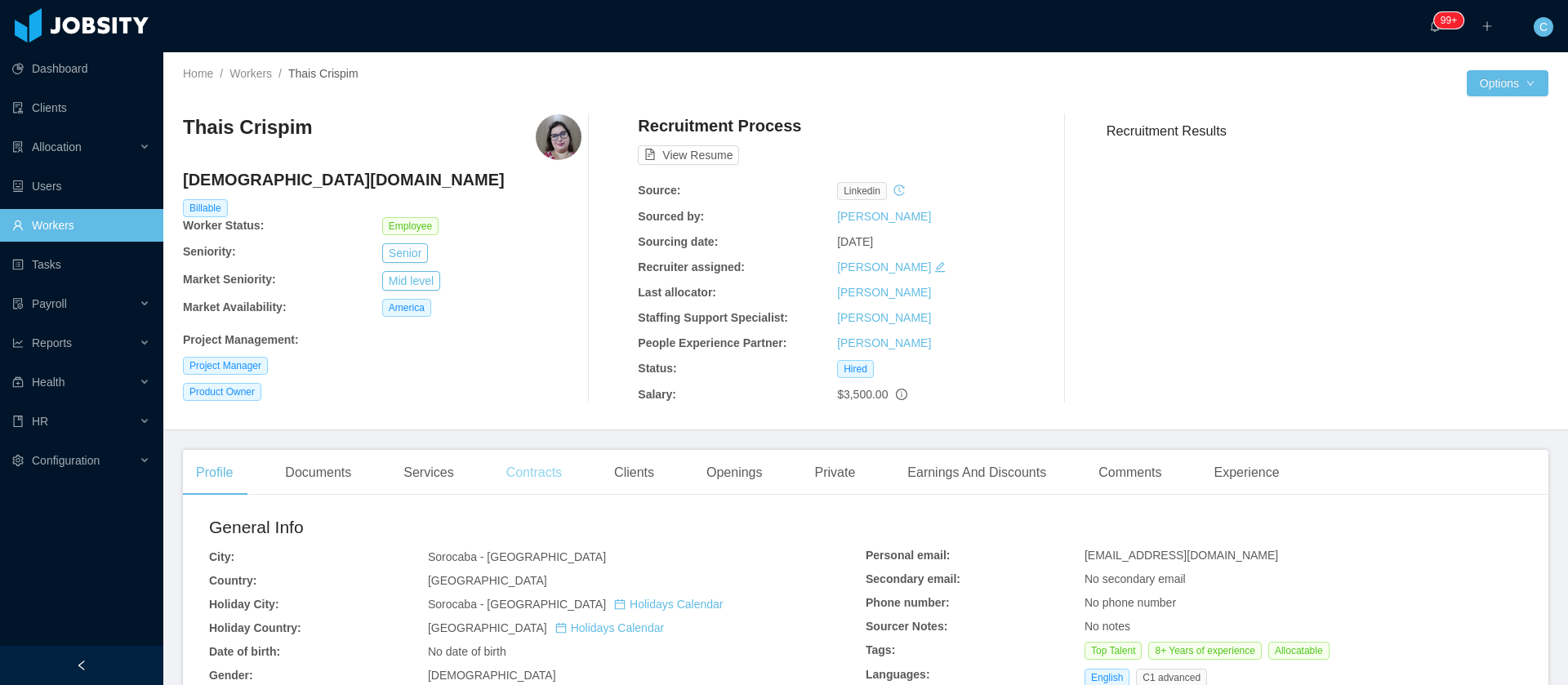
click at [507, 477] on div "Contracts" at bounding box center [534, 471] width 81 height 45
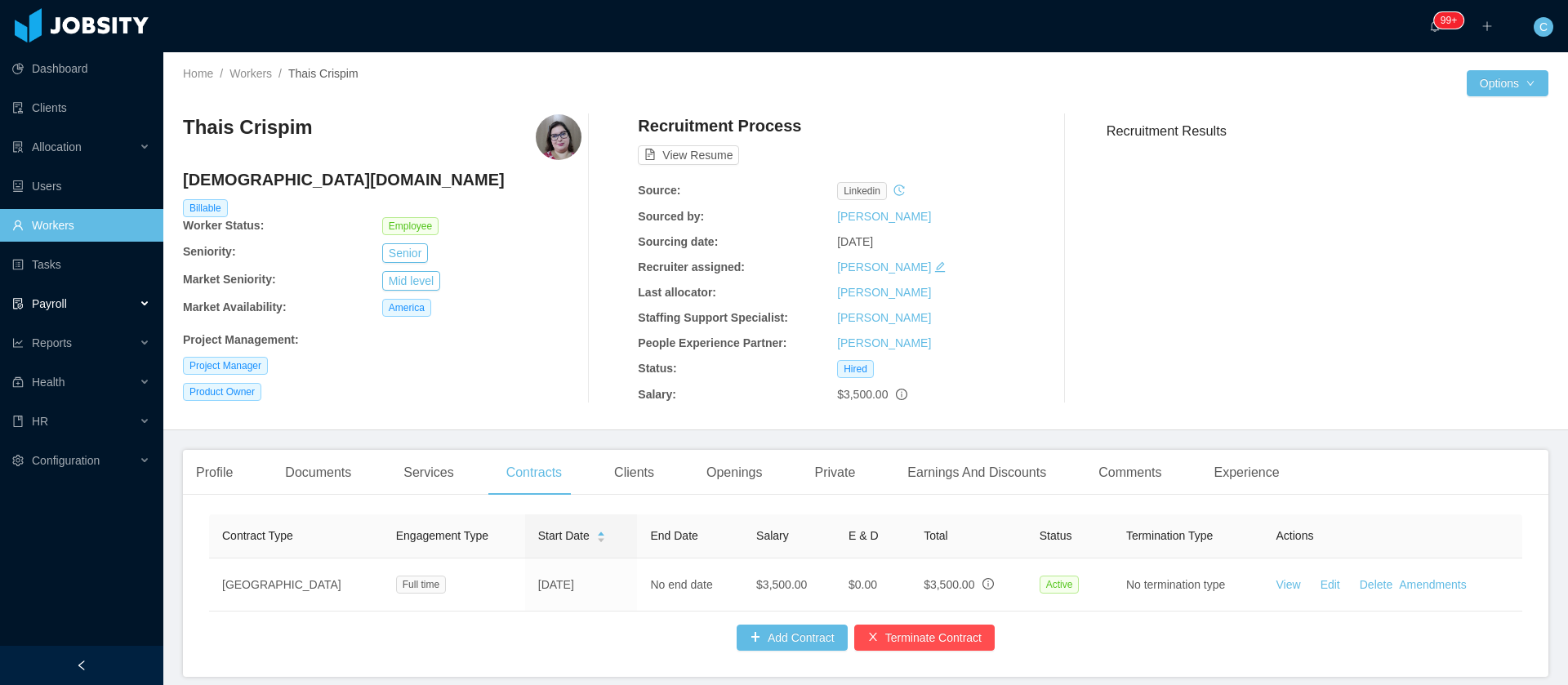
click at [85, 313] on div "Payroll" at bounding box center [81, 303] width 164 height 32
click at [86, 356] on link "Earnings & Discounts" at bounding box center [87, 342] width 126 height 32
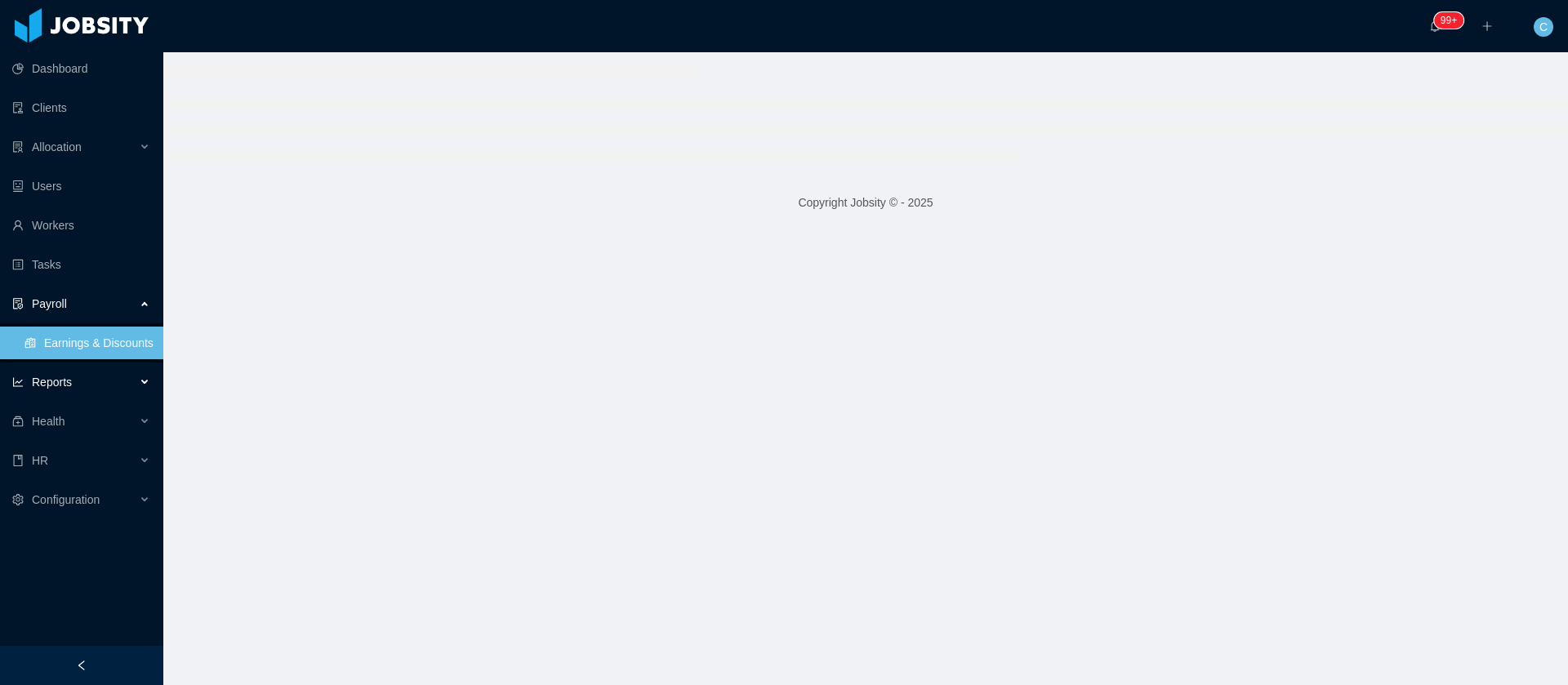
click at [68, 380] on span "Reports" at bounding box center [51, 382] width 40 height 13
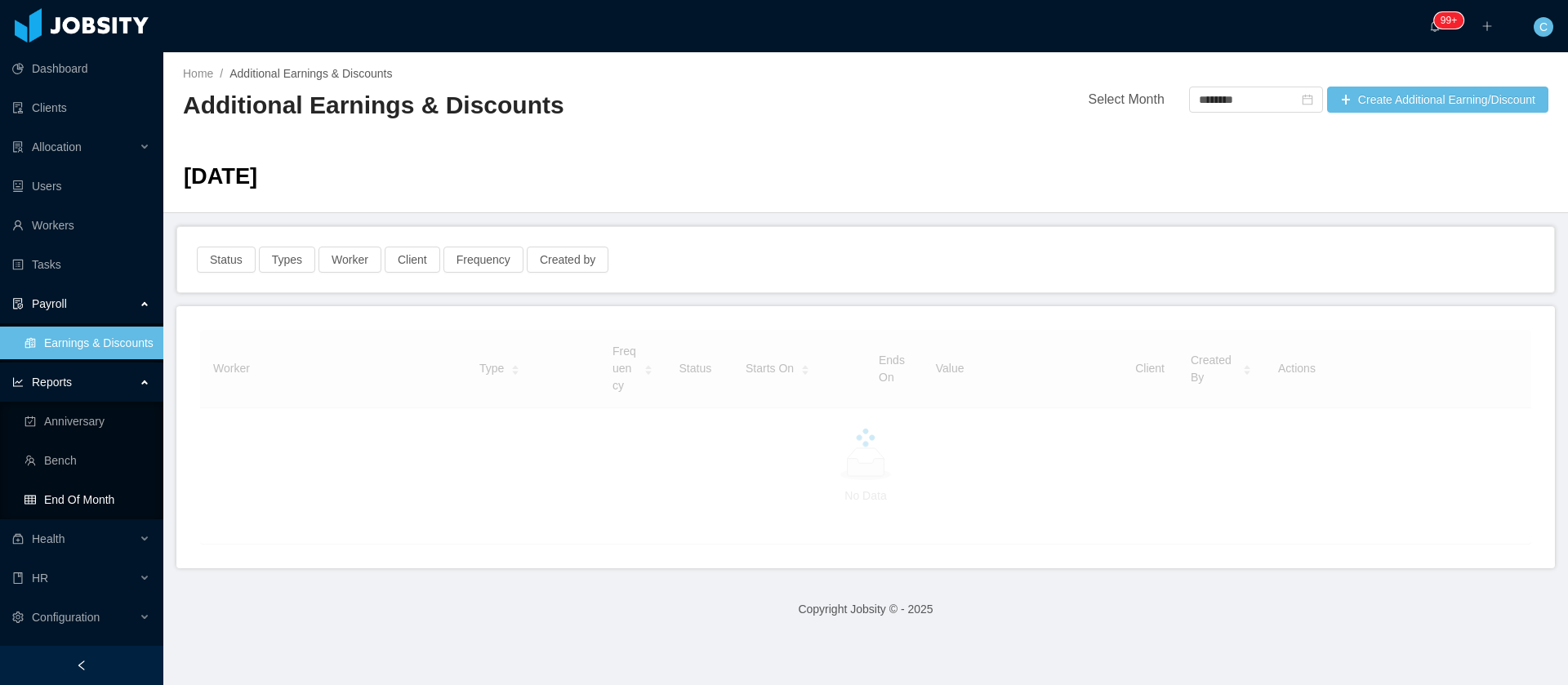
click at [70, 504] on link "End Of Month" at bounding box center [87, 499] width 126 height 32
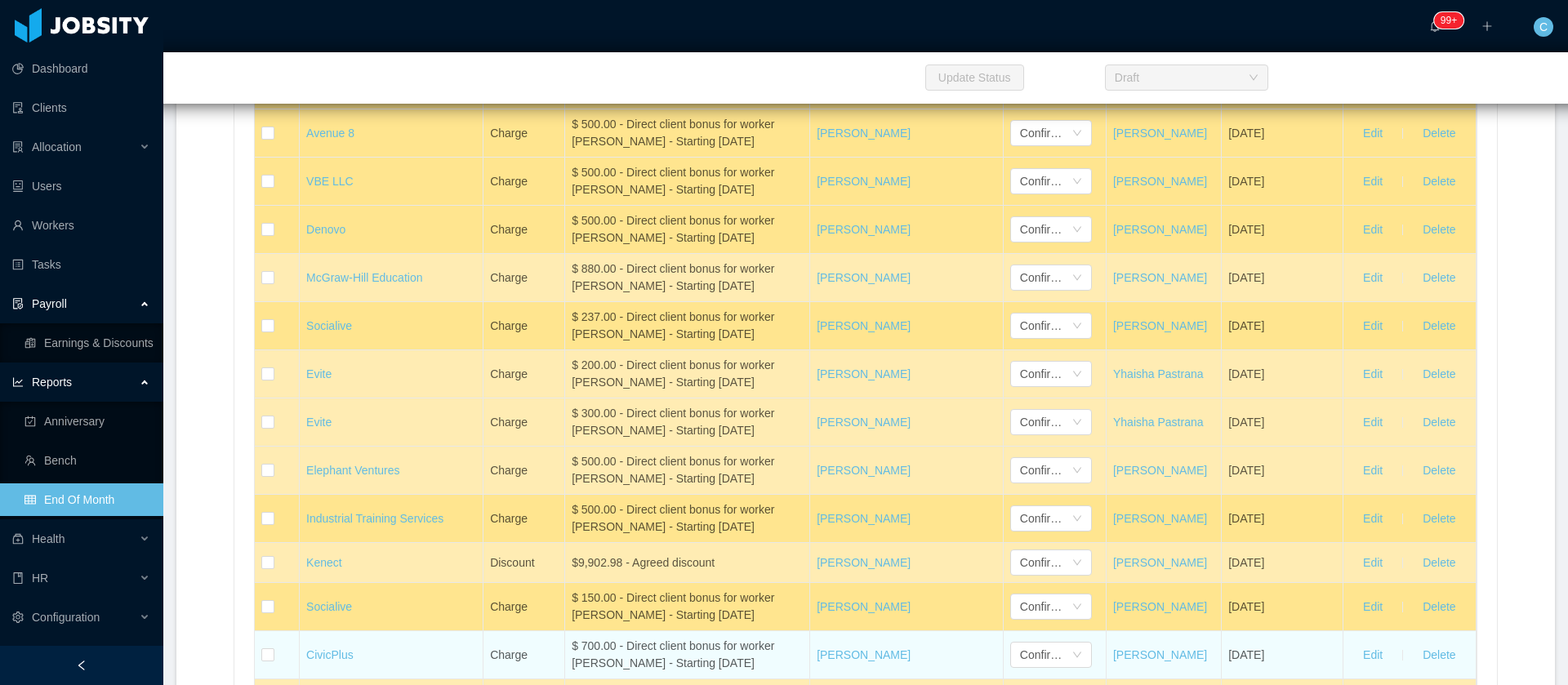
scroll to position [14148, 0]
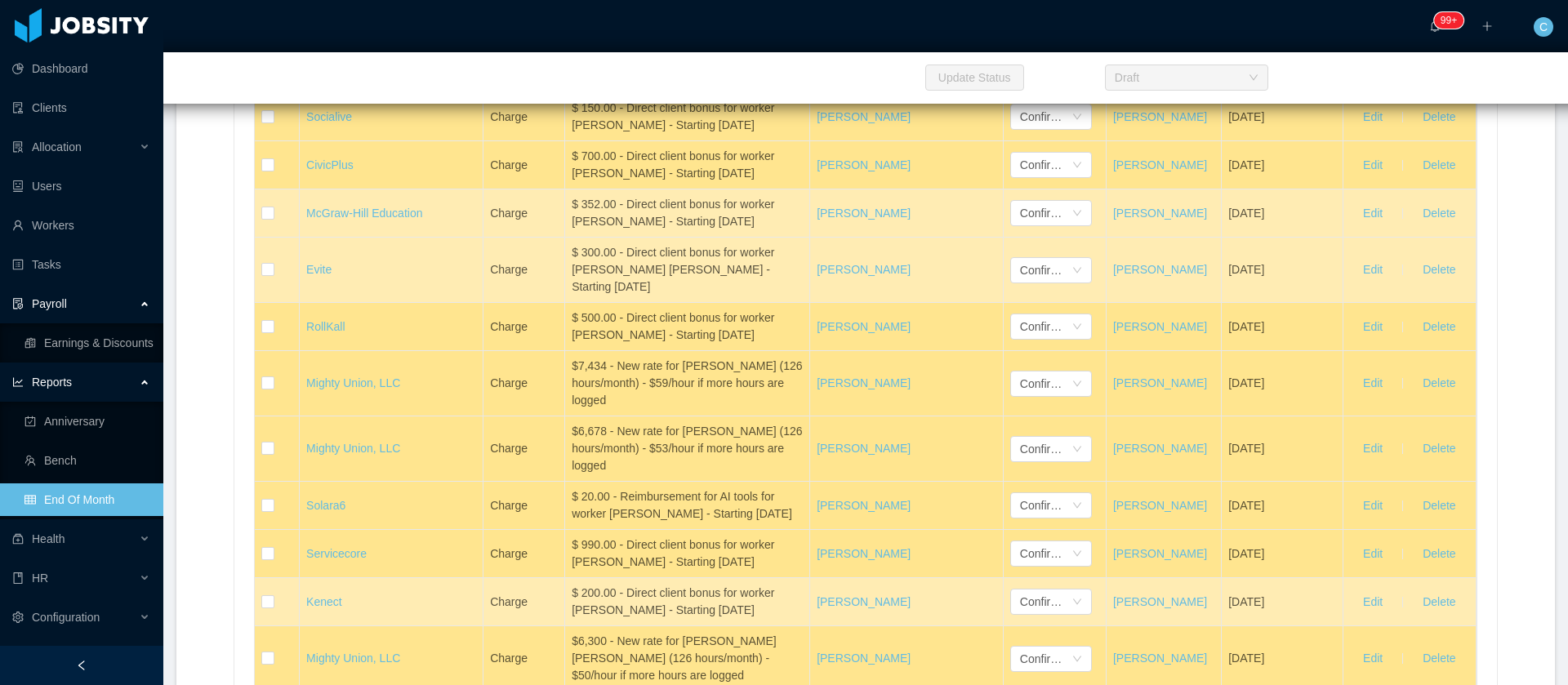
drag, startPoint x: 607, startPoint y: 299, endPoint x: 562, endPoint y: 302, distance: 45.1
click at [572, 81] on div "$9,902.98 - Agreed discount" at bounding box center [687, 73] width 231 height 18
copy div "9,902.98"
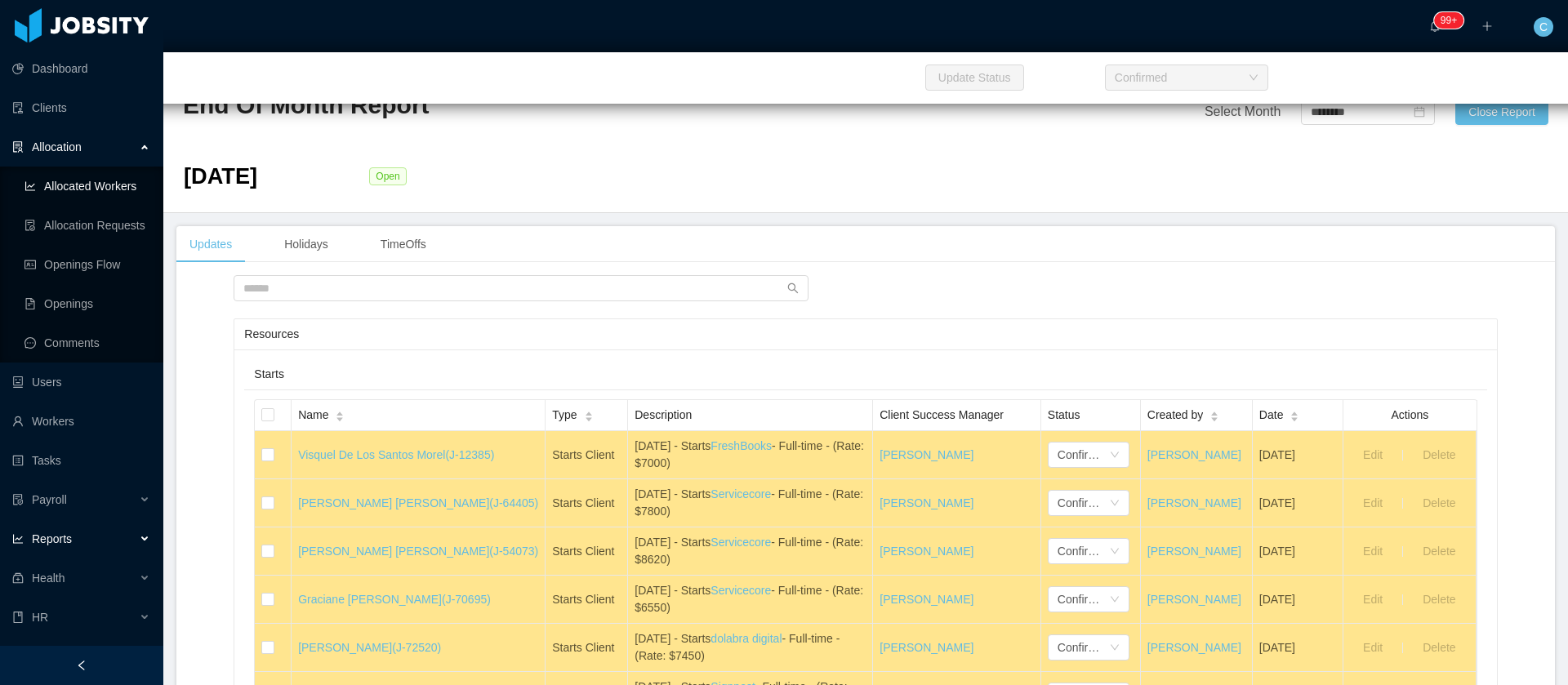
scroll to position [17189, 0]
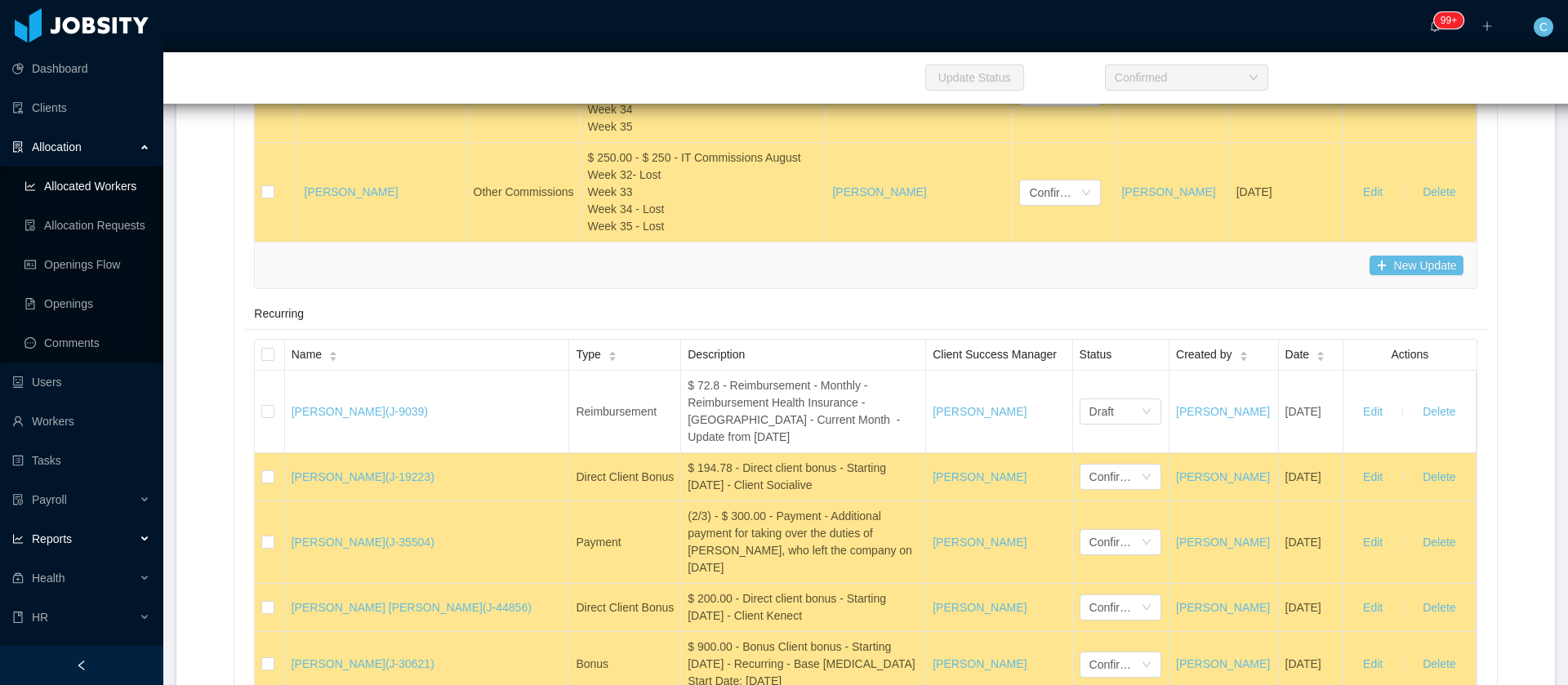
click at [80, 186] on link "Allocated Workers" at bounding box center [87, 186] width 126 height 32
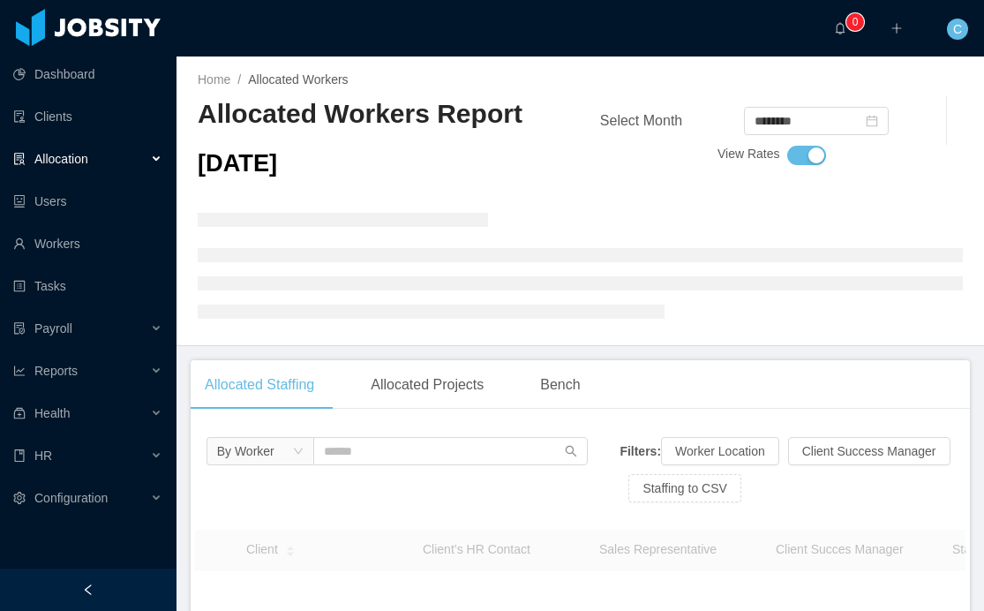
click at [501, 238] on div at bounding box center [580, 265] width 765 height 132
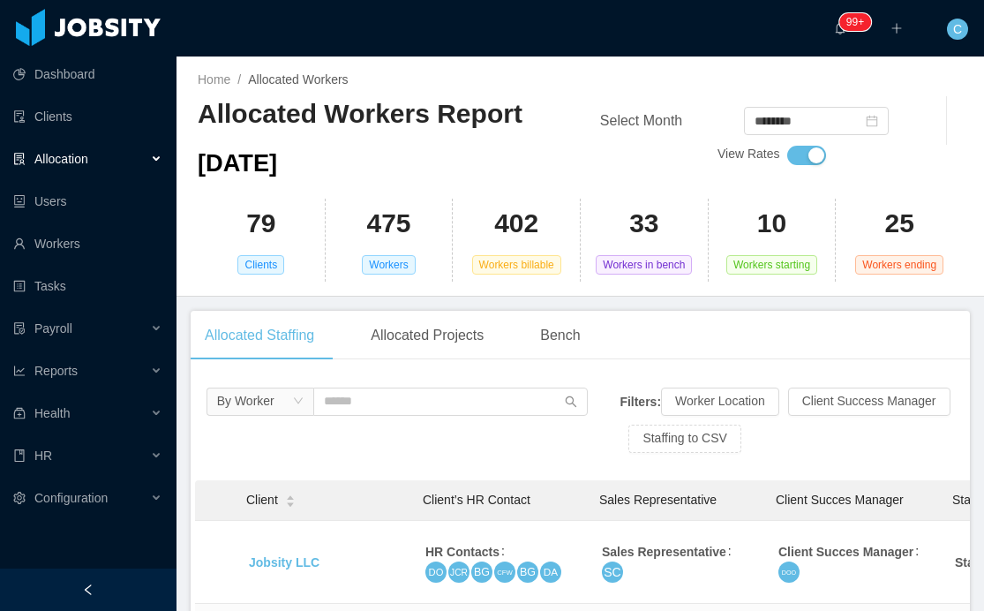
click at [678, 331] on div "Allocated Staffing Allocated Projects Bench" at bounding box center [581, 335] width 780 height 49
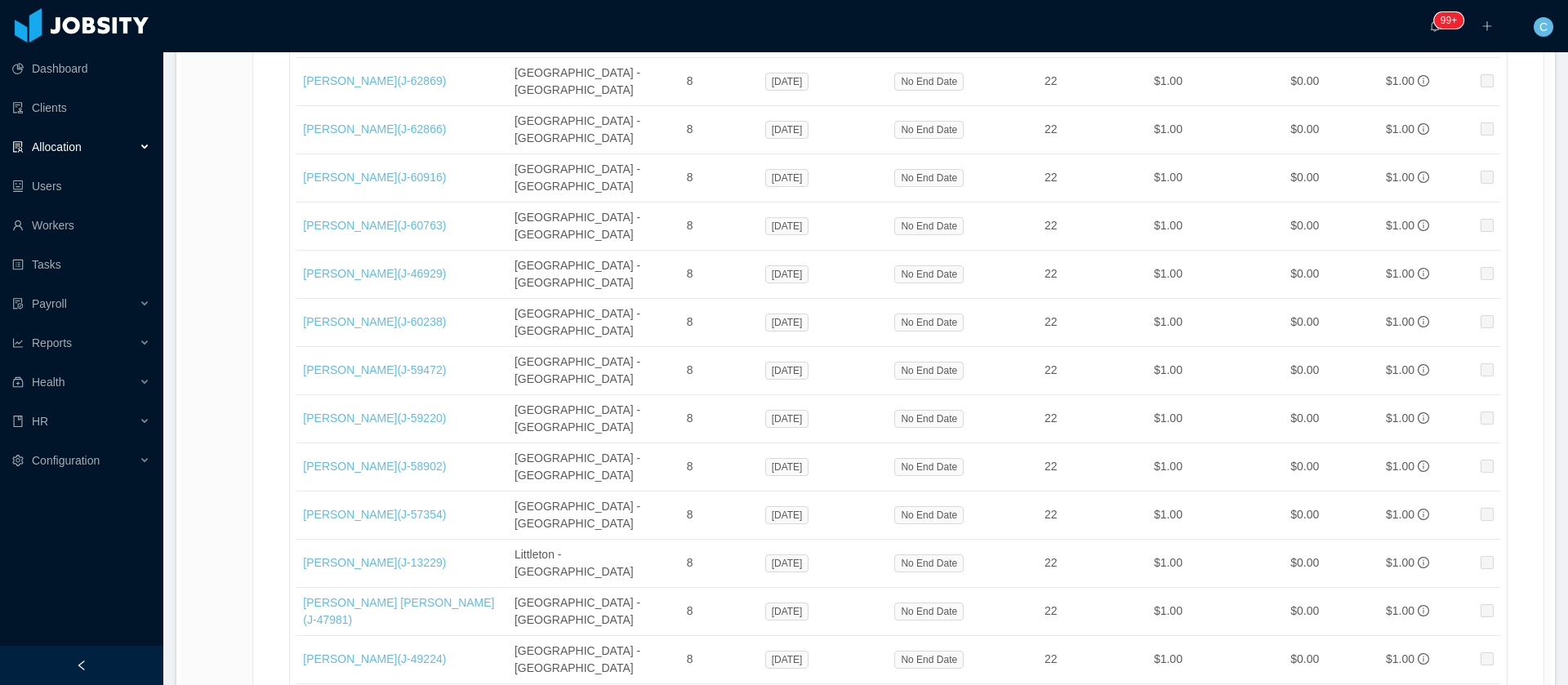
scroll to position [27199, 0]
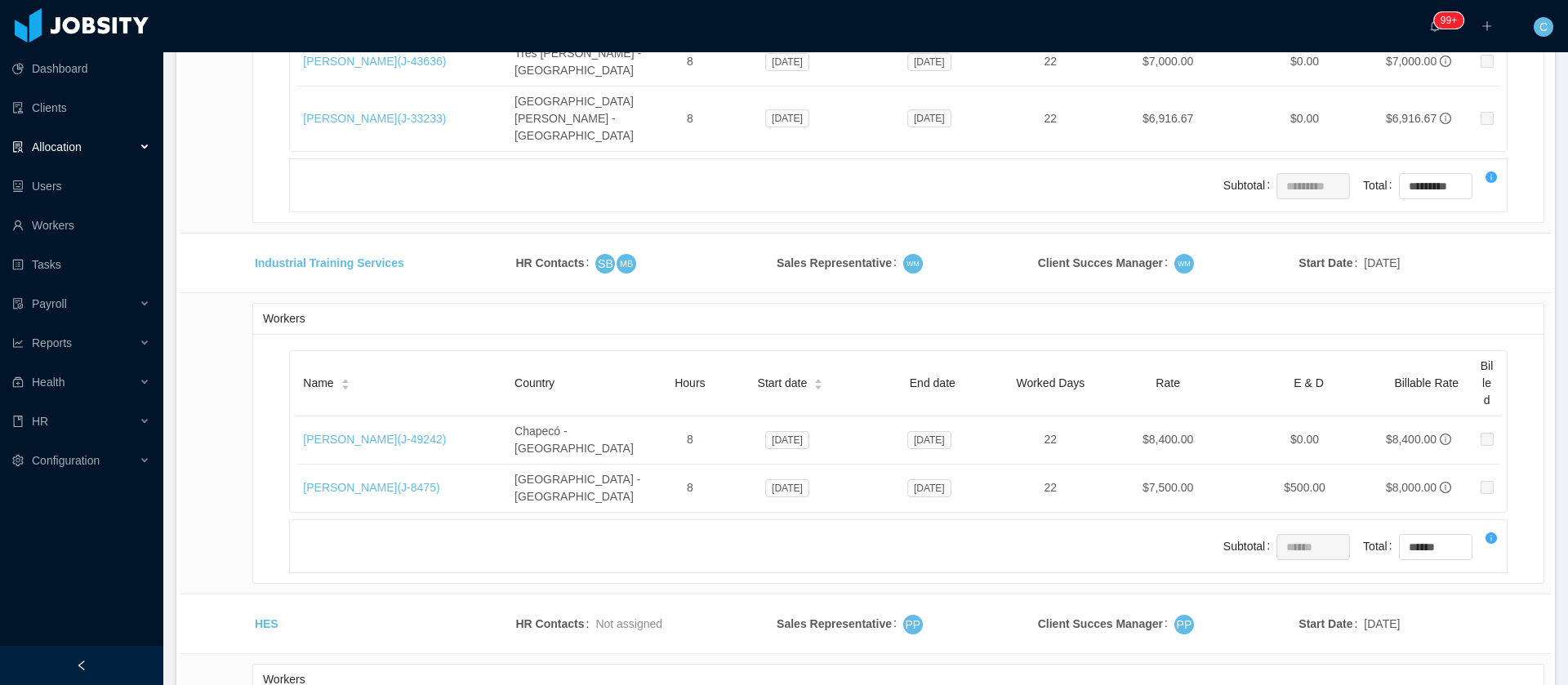
click at [910, 564] on li "500 / page" at bounding box center [1487, 563] width 75 height 26
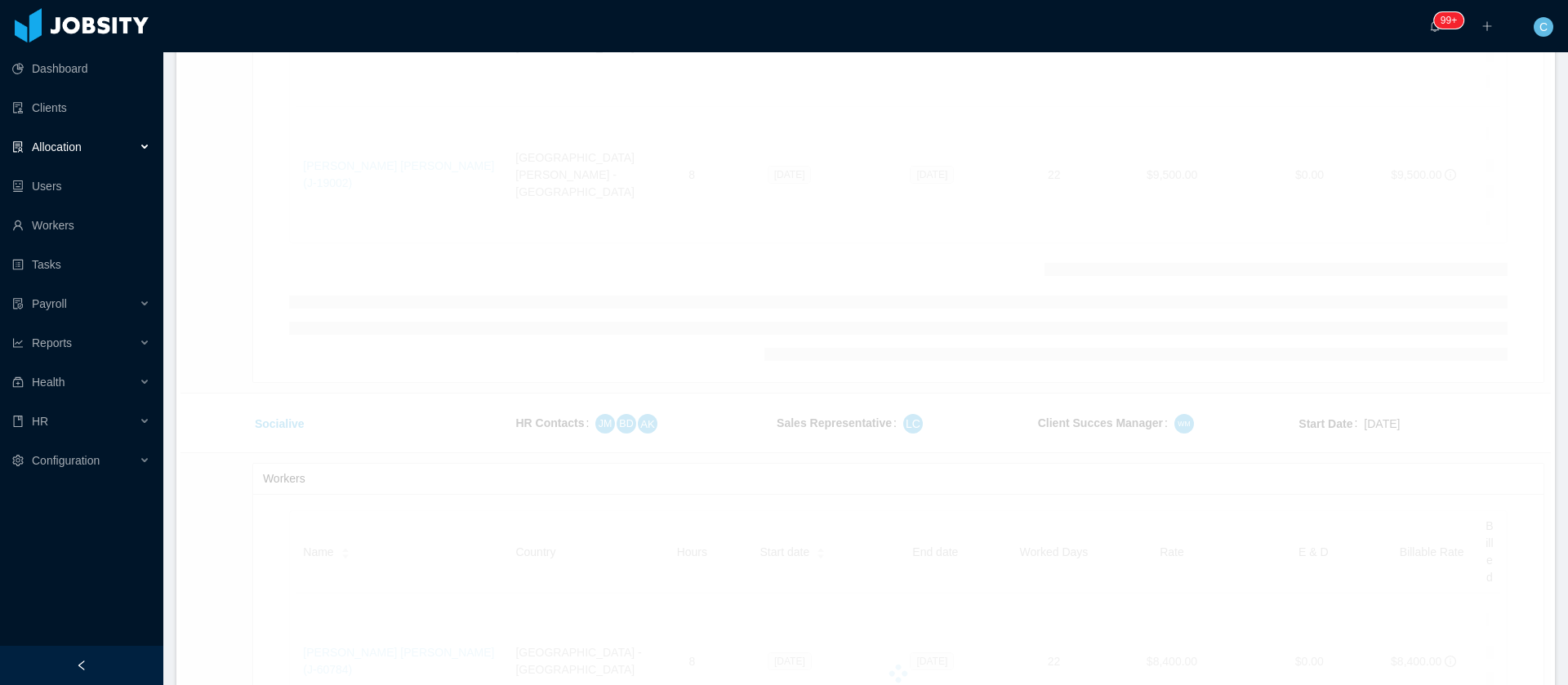
scroll to position [27246, 0]
